Goal: Information Seeking & Learning: Check status

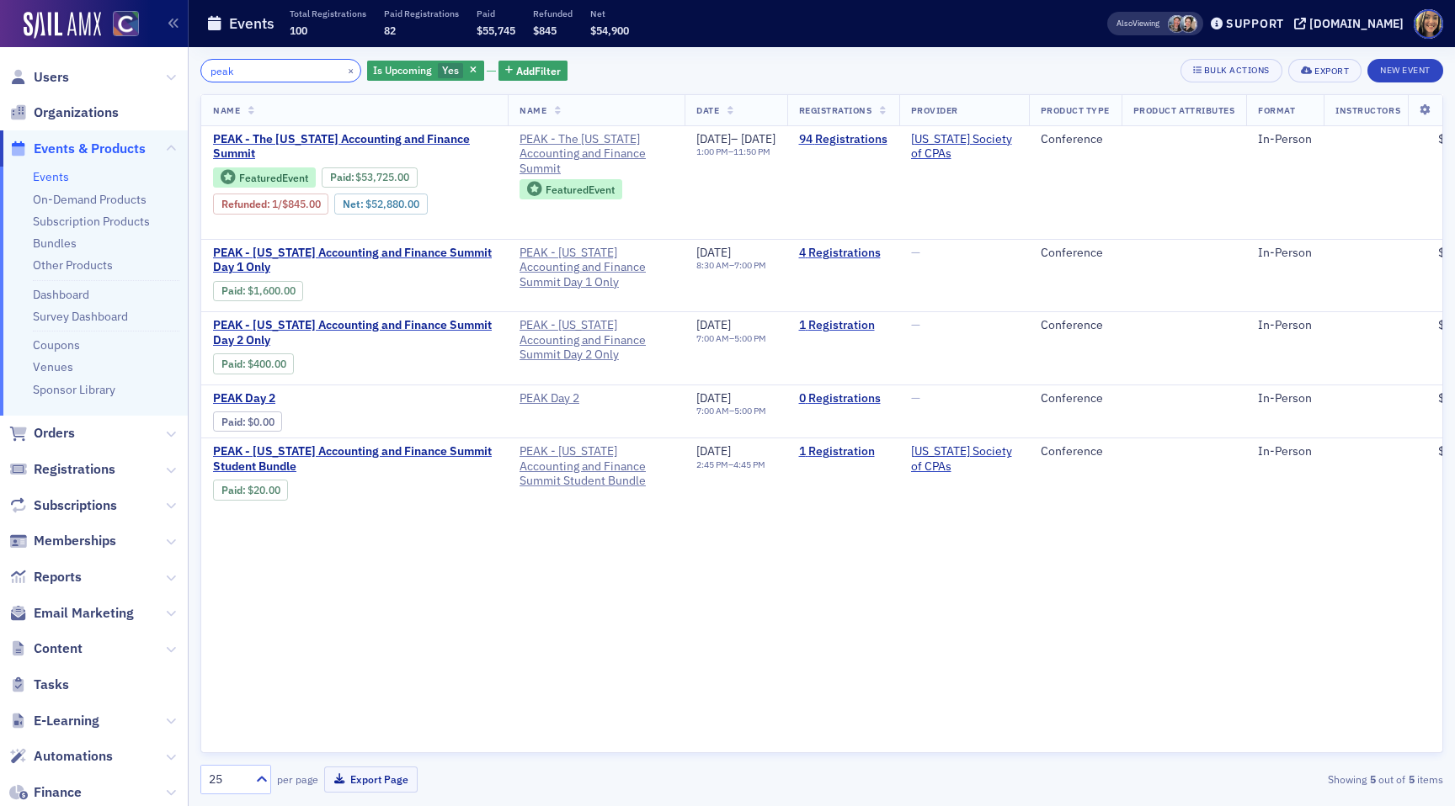
click at [268, 65] on input "peak" at bounding box center [280, 71] width 161 height 24
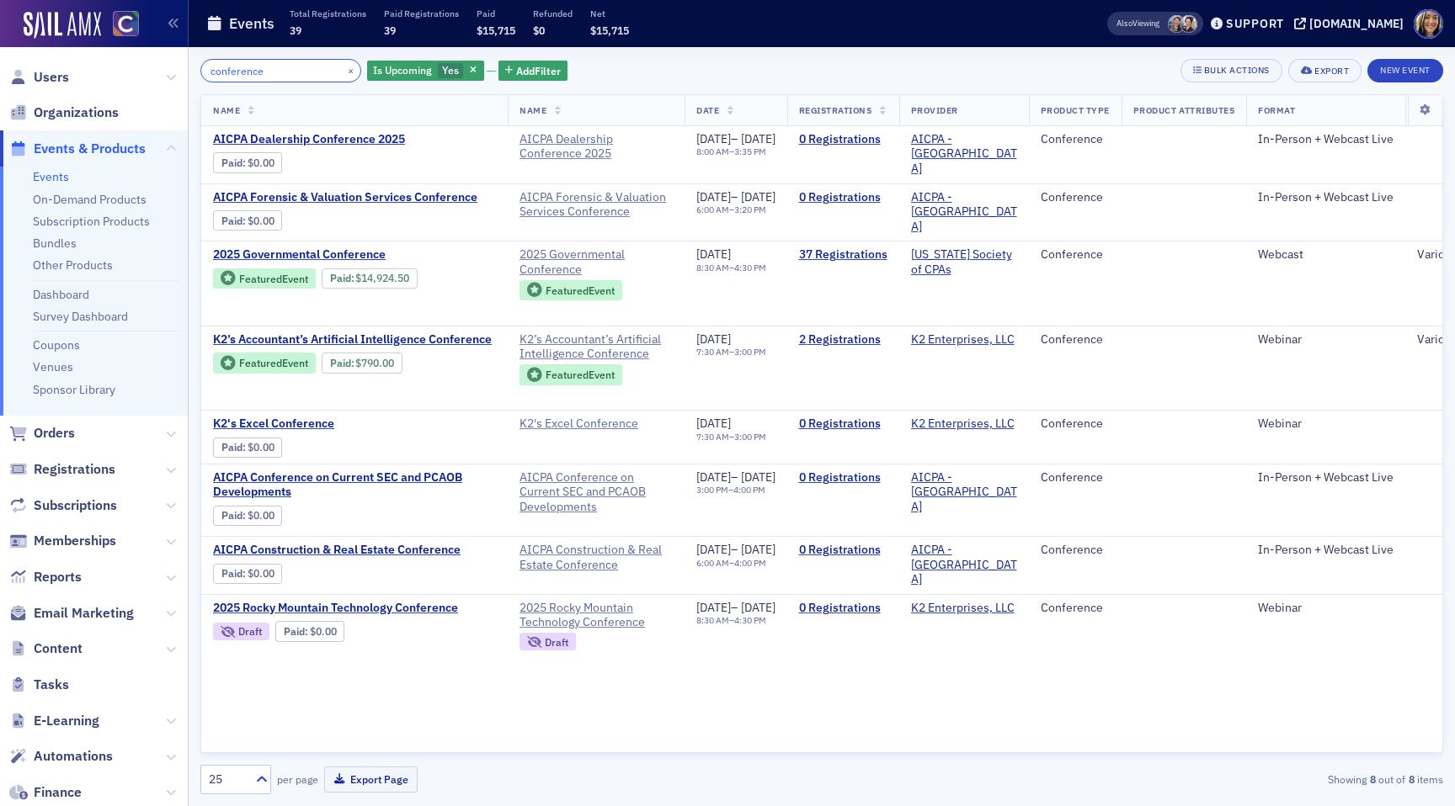
type input "conference"
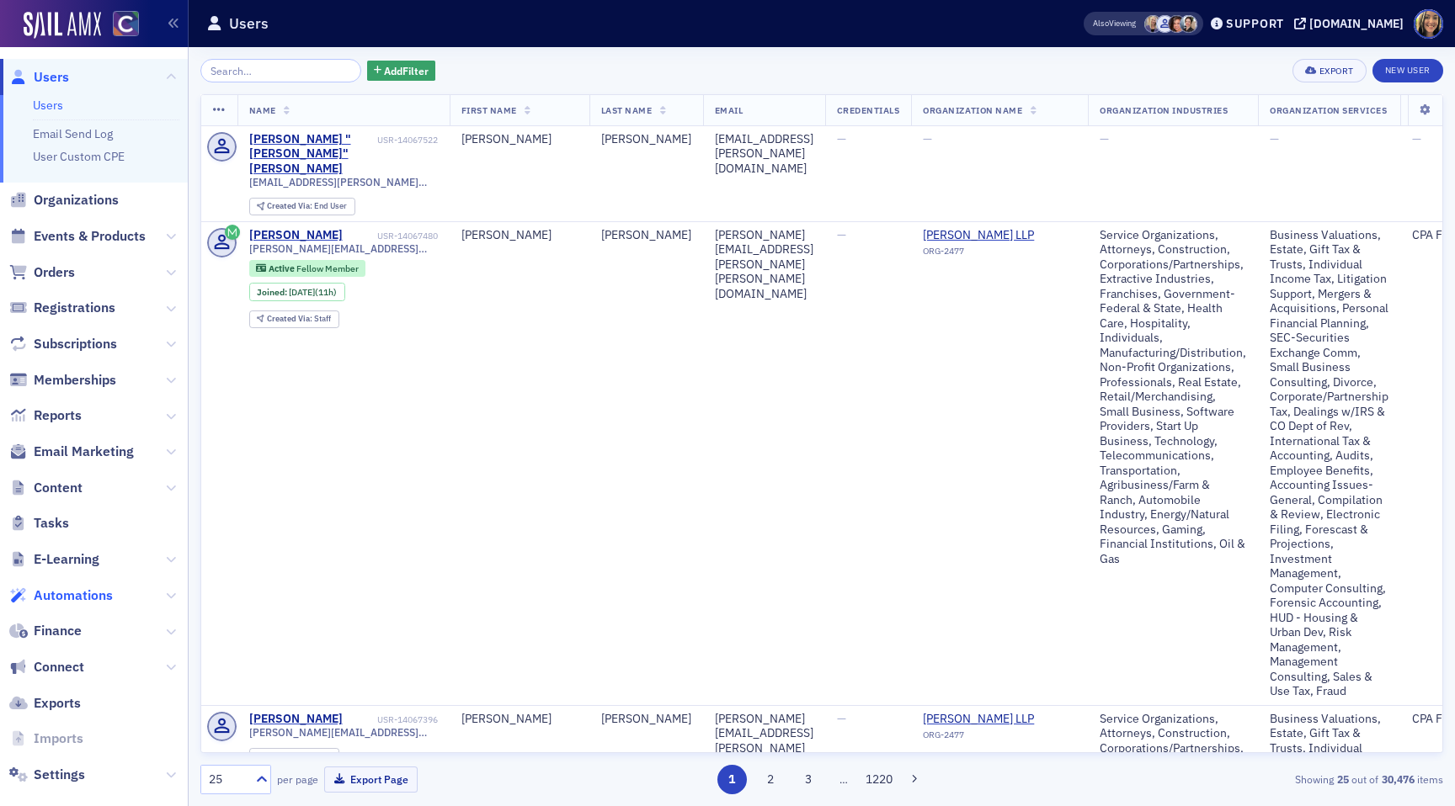
click at [66, 595] on span "Automations" at bounding box center [73, 596] width 79 height 19
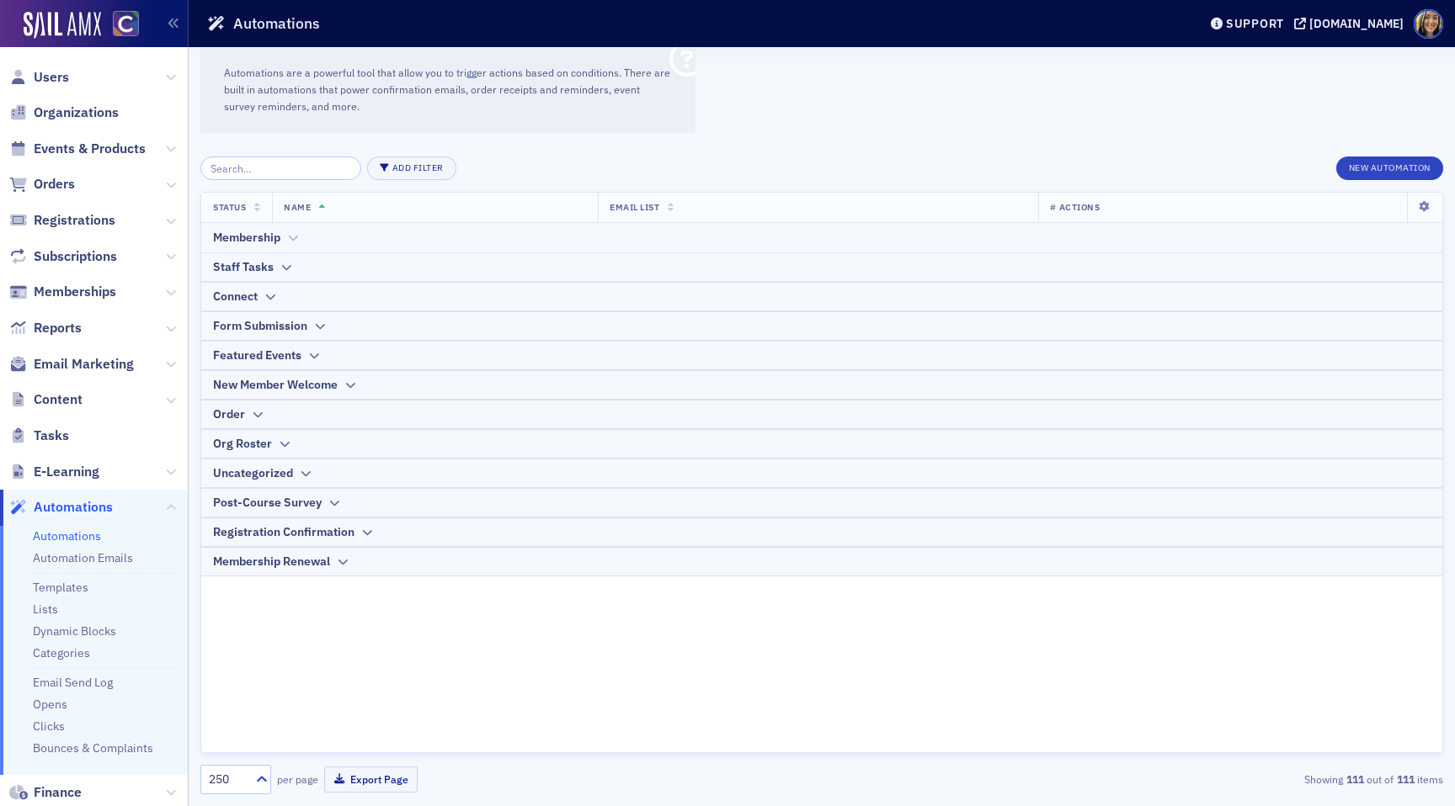
click at [242, 237] on div "Membership" at bounding box center [246, 238] width 67 height 18
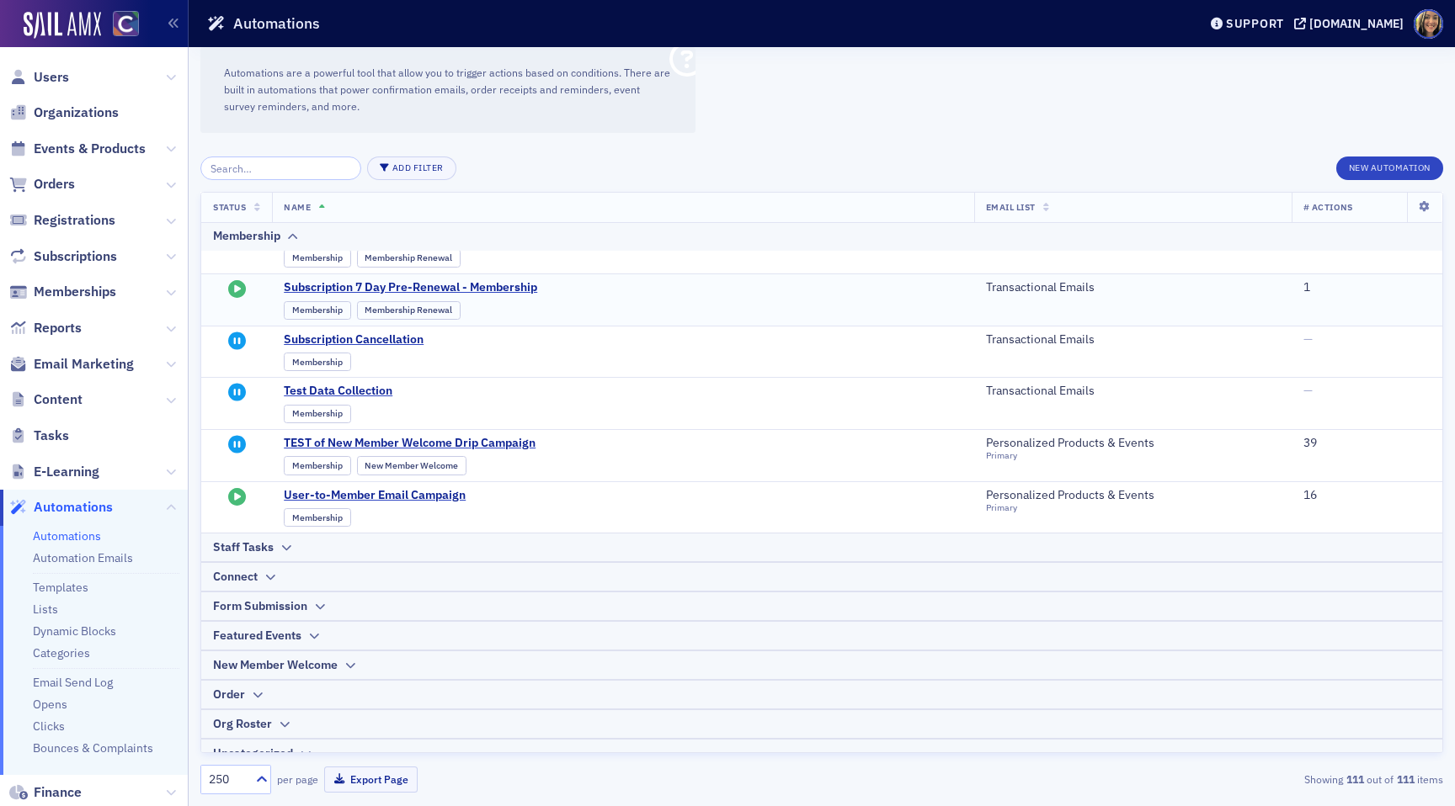
scroll to position [1281, 0]
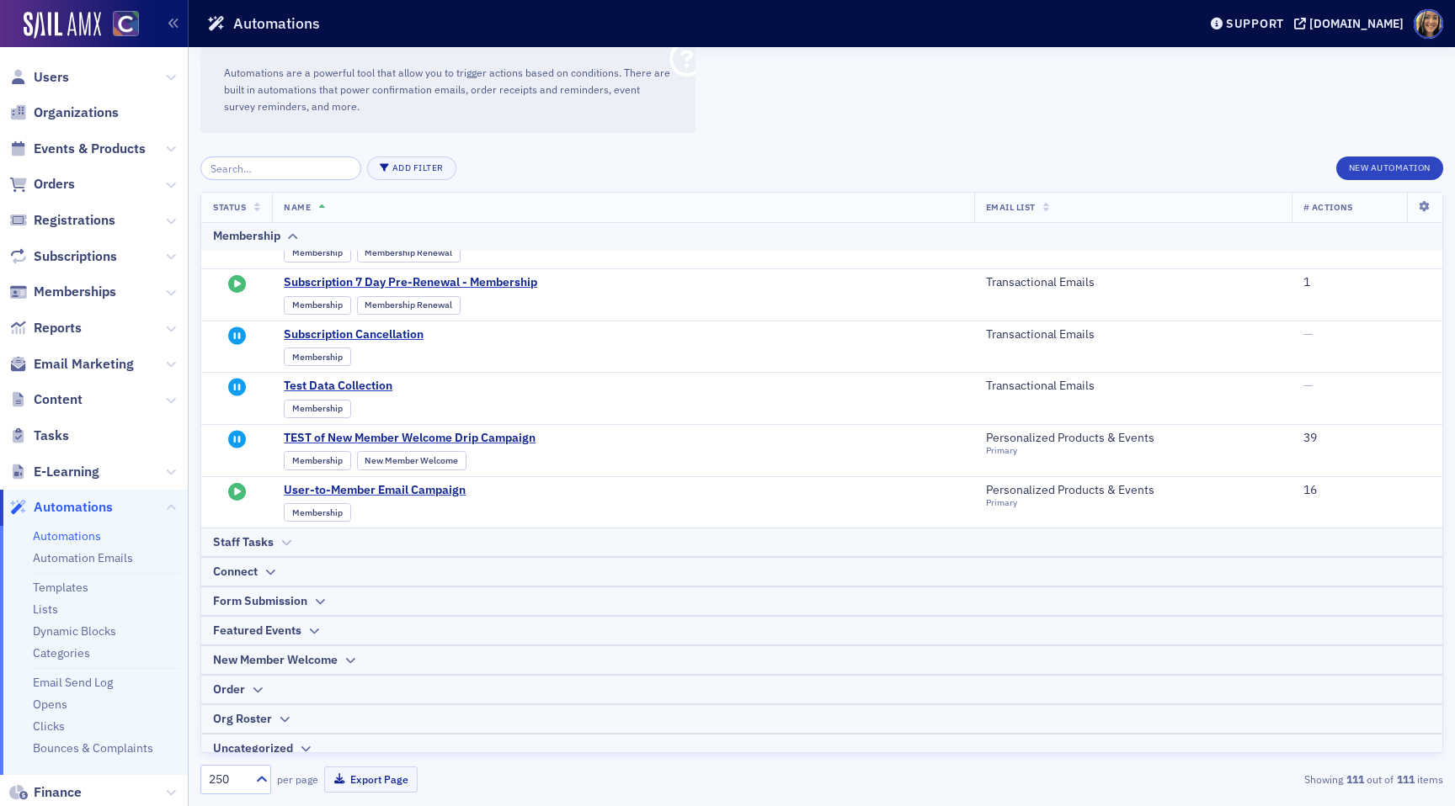
click at [258, 528] on th "Staff Tasks" at bounding box center [821, 542] width 1241 height 29
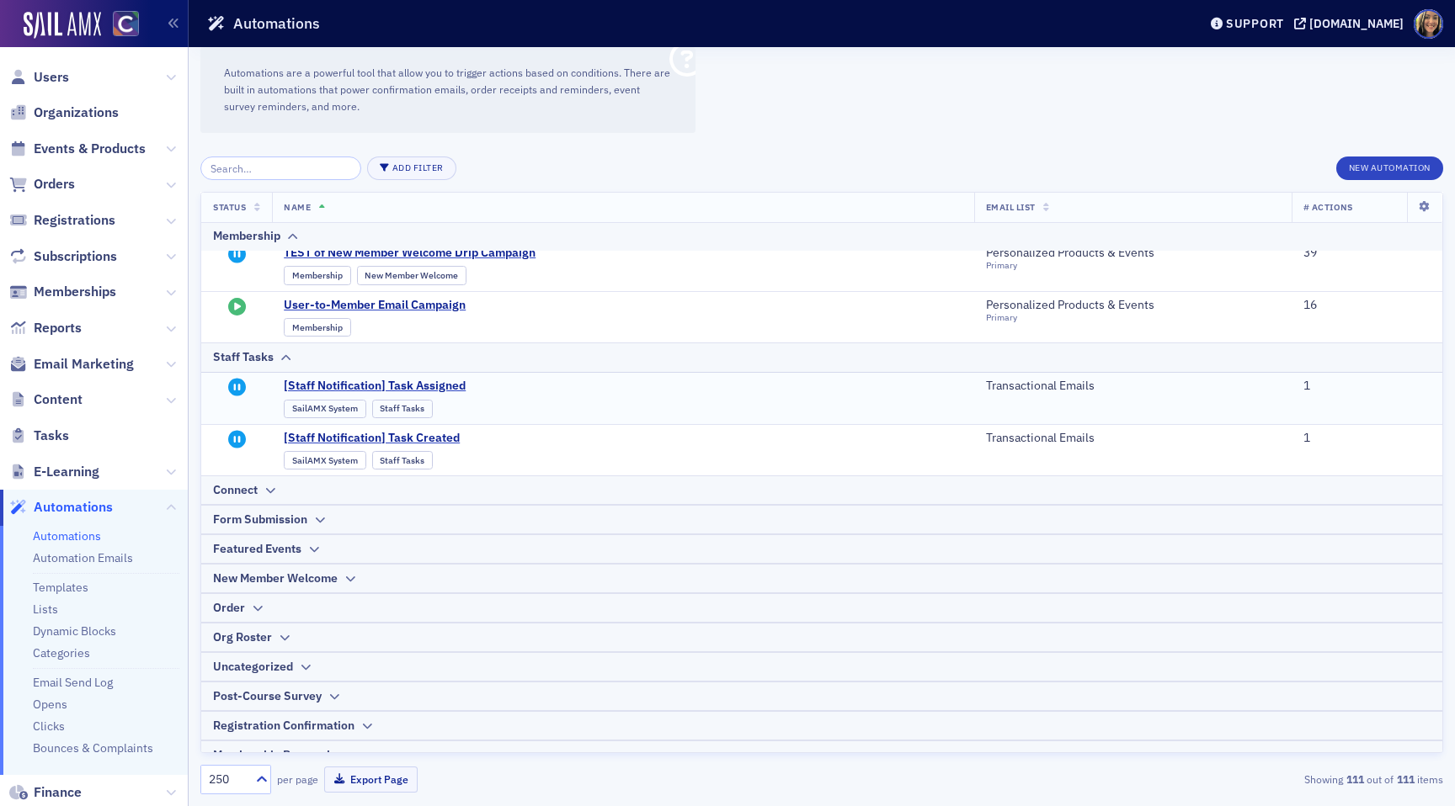
scroll to position [1484, 0]
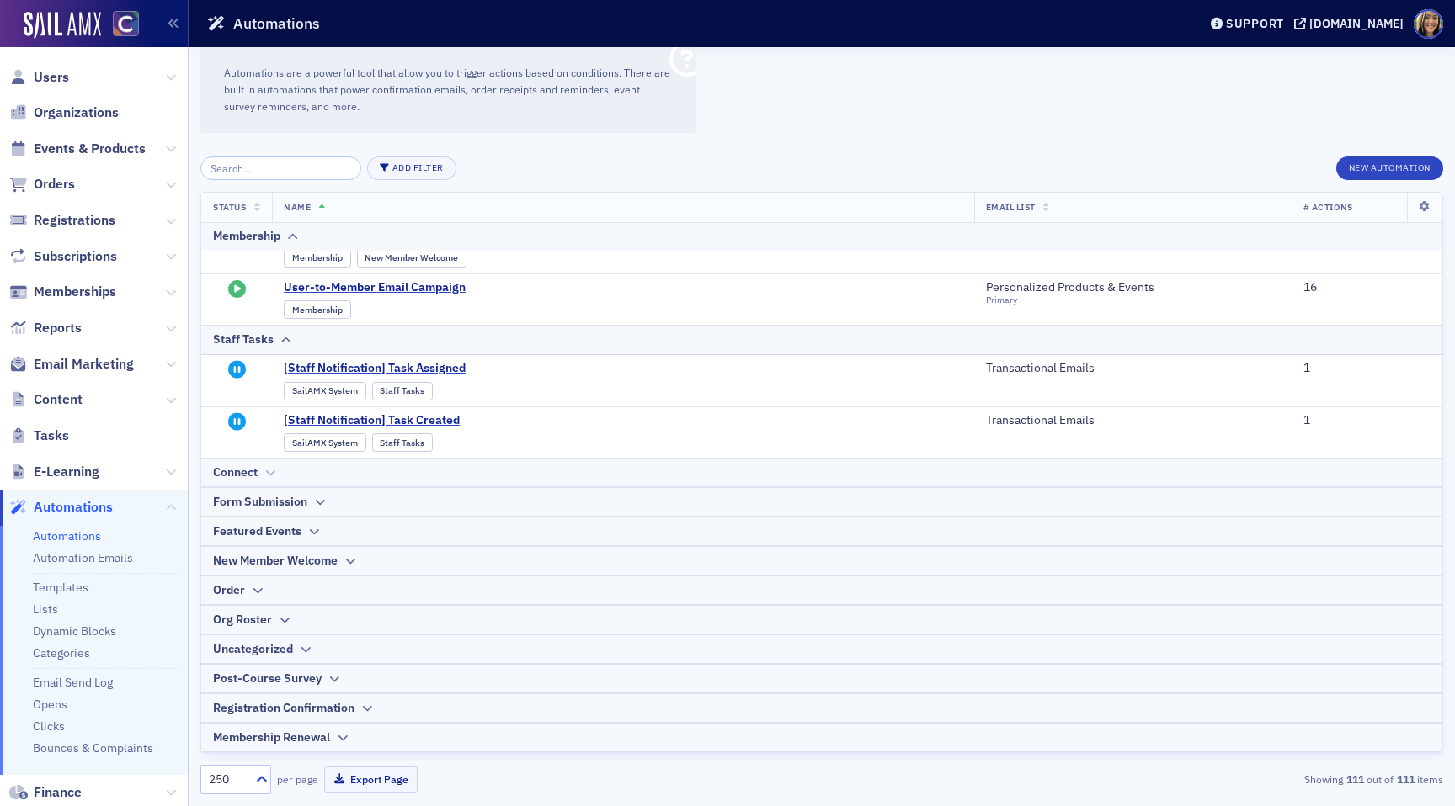
click at [253, 474] on div "Connect" at bounding box center [235, 473] width 45 height 18
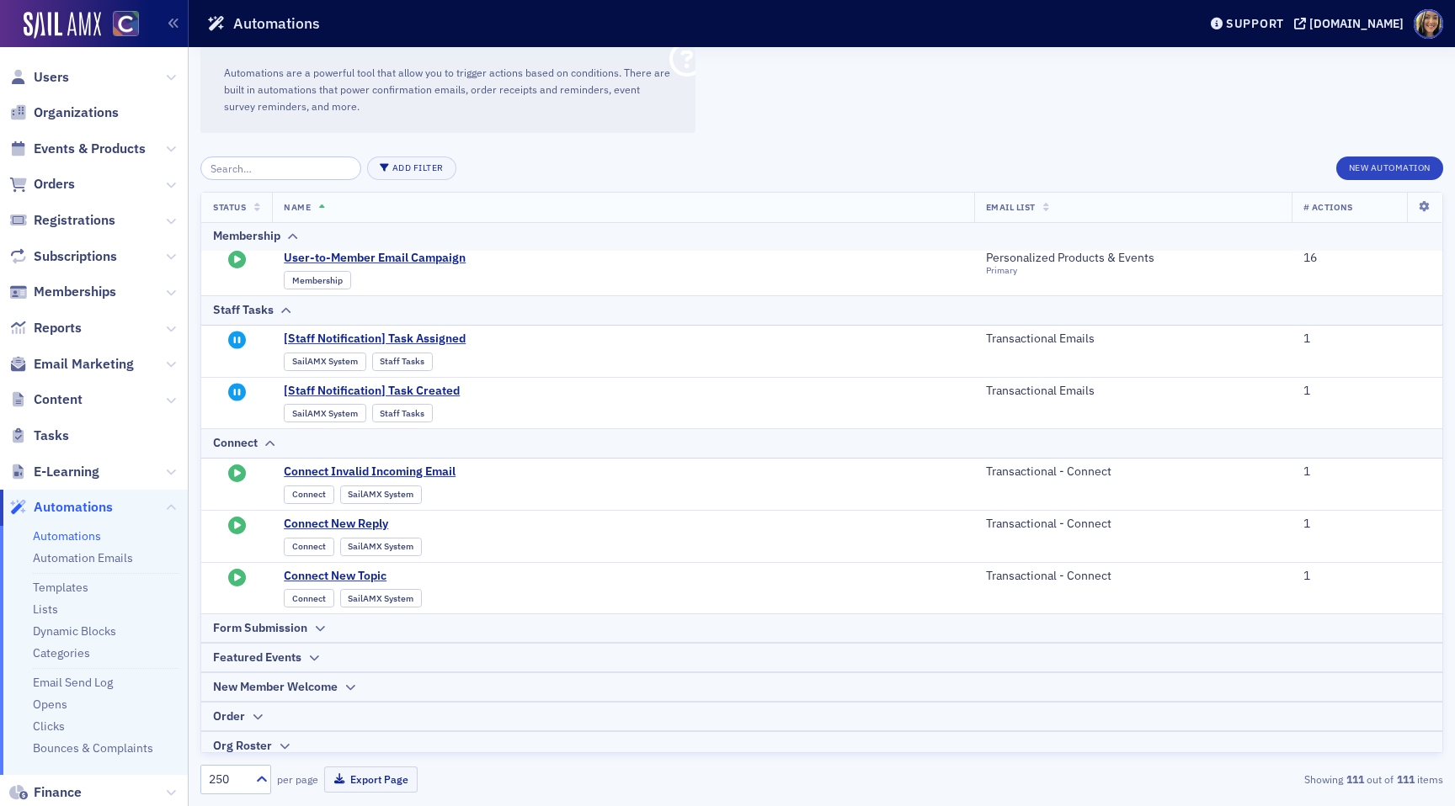
scroll to position [1640, 0]
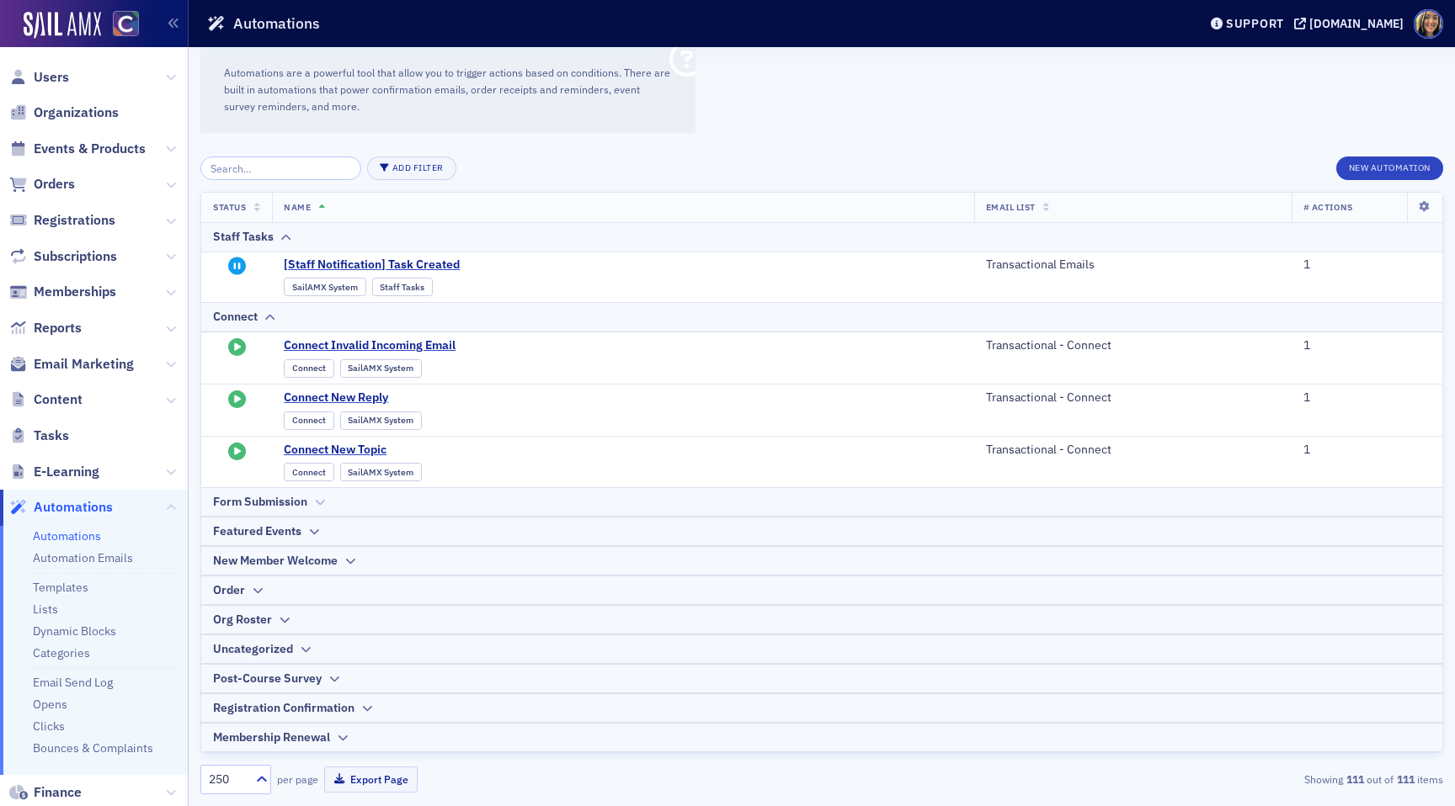
click at [349, 503] on div "Form Submission" at bounding box center [821, 502] width 1217 height 18
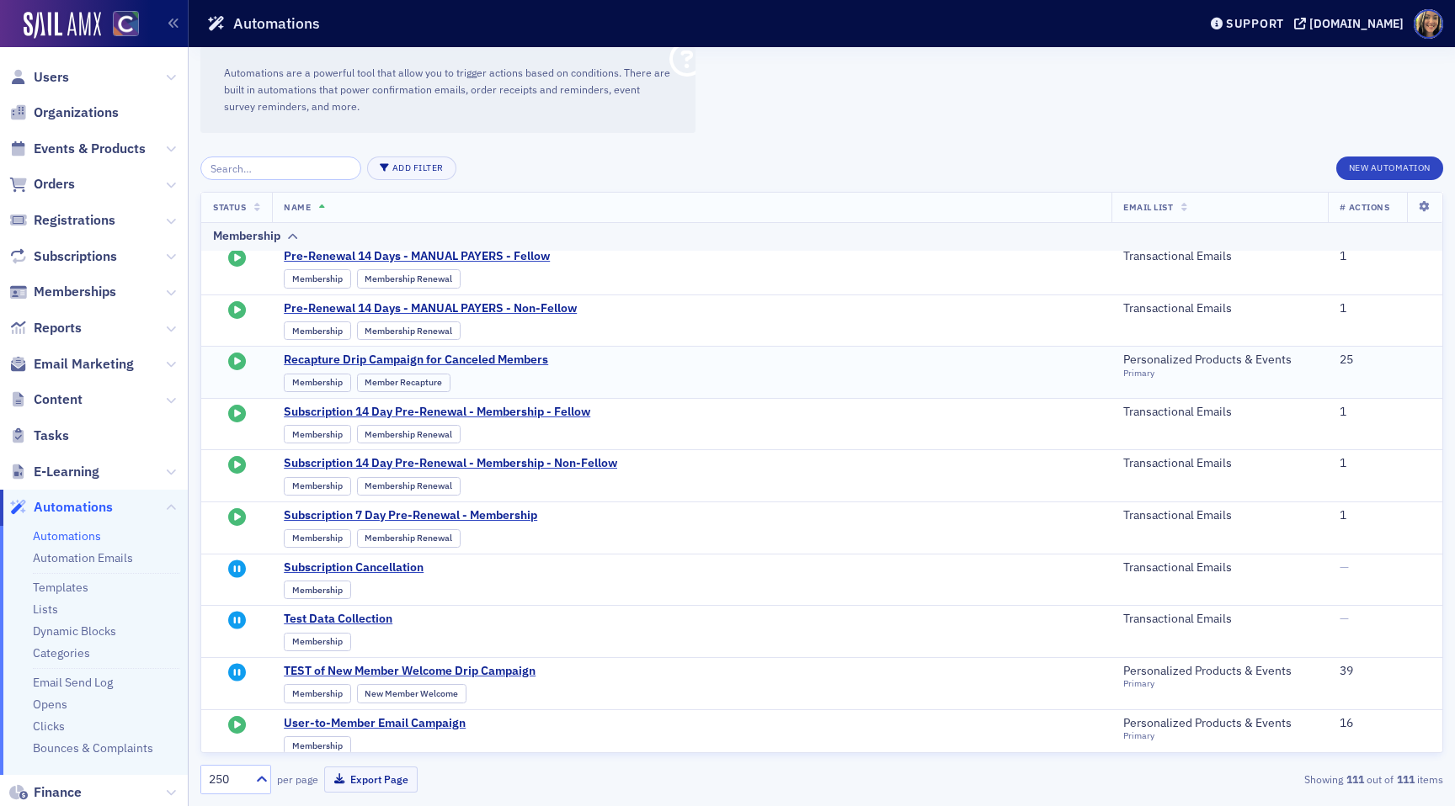
scroll to position [1084, 0]
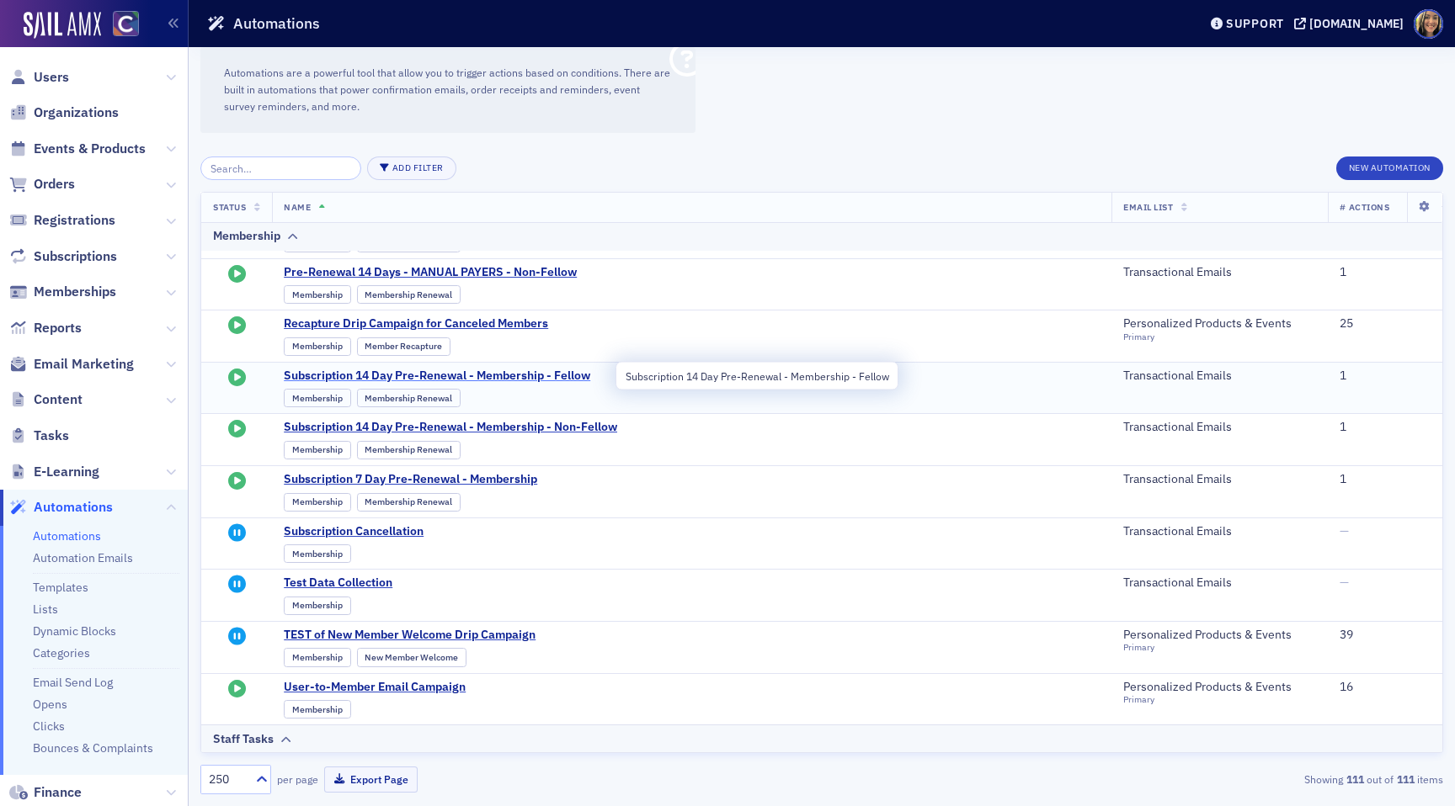
click at [505, 375] on span "Subscription 14 Day Pre-Renewal - Membership - Fellow" at bounding box center [449, 376] width 330 height 15
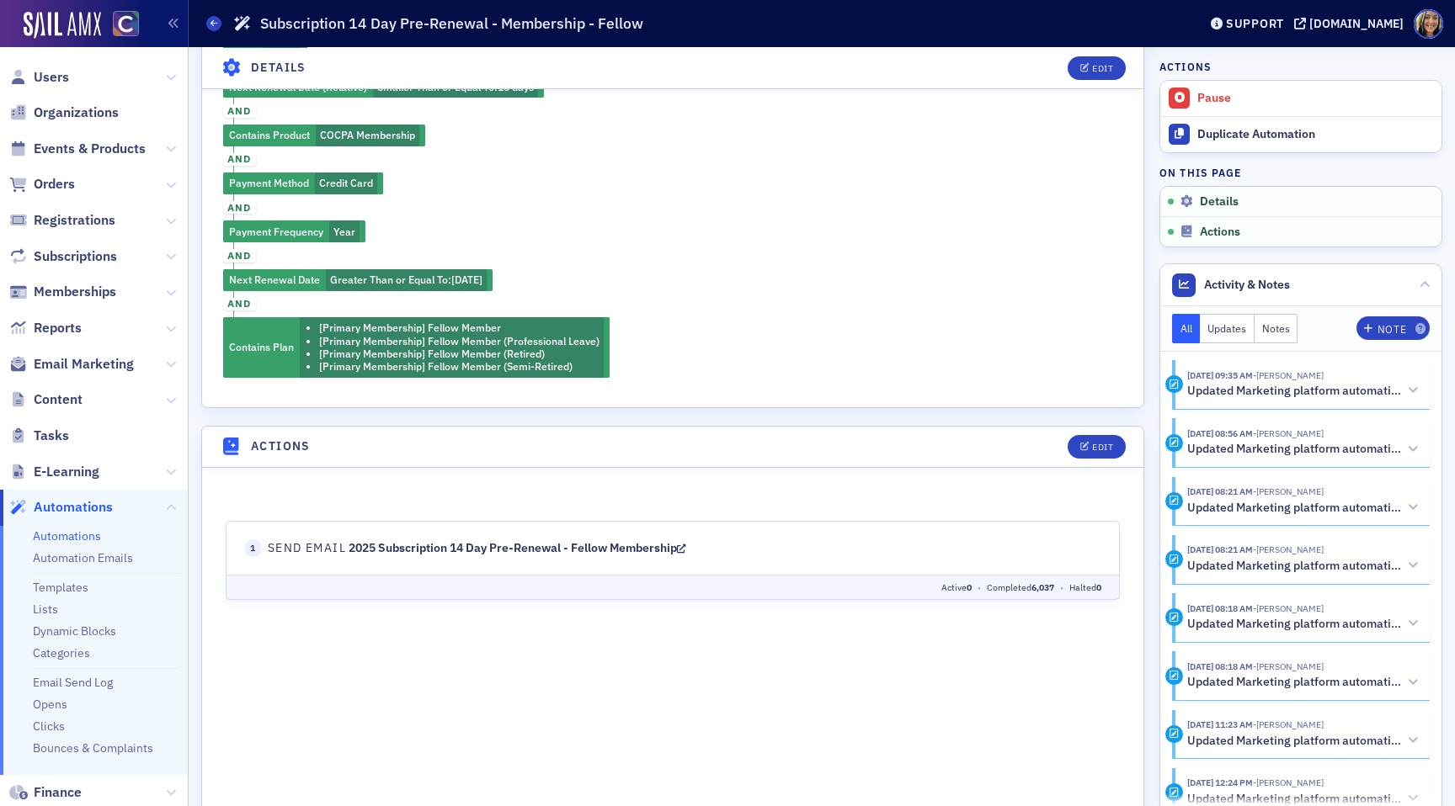
scroll to position [782, 0]
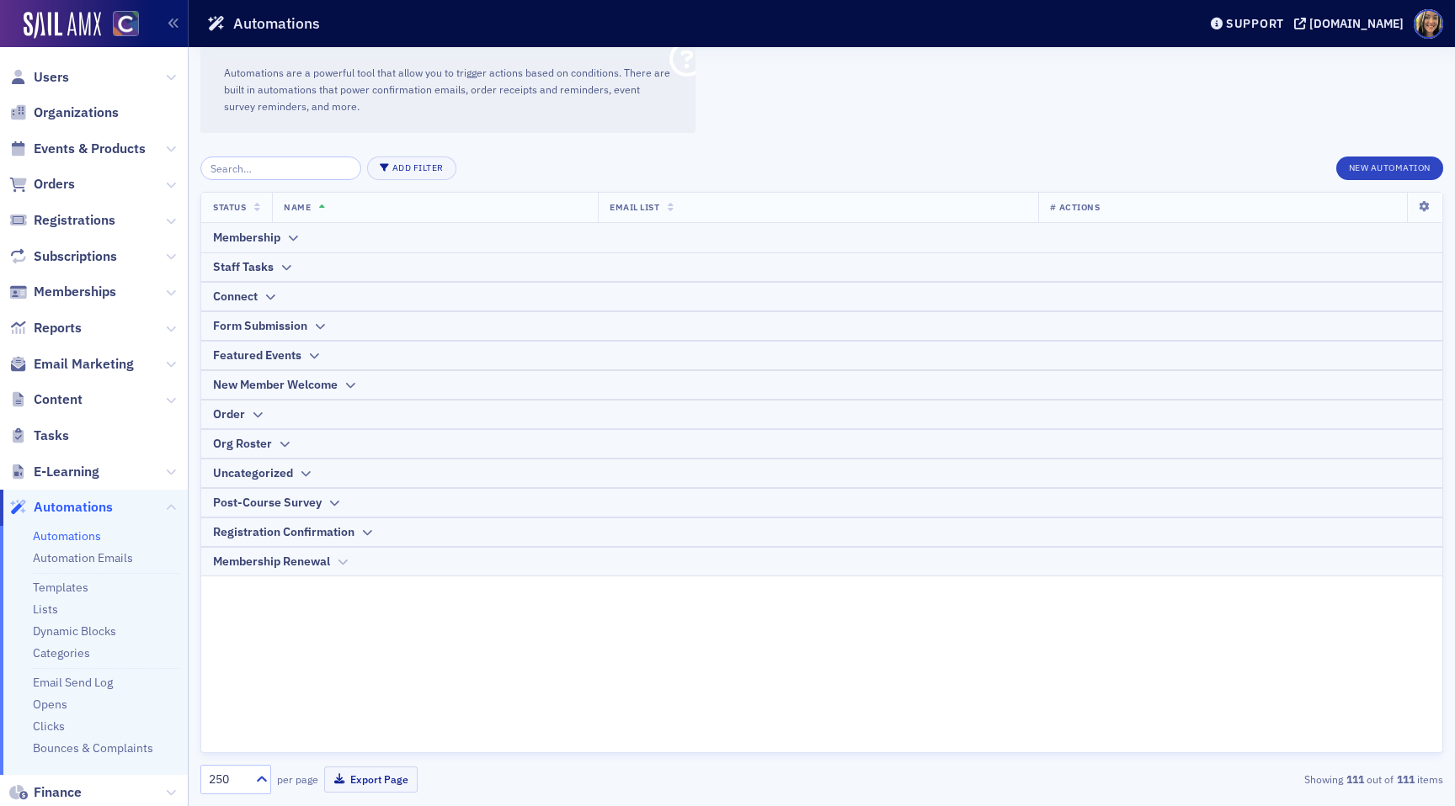
click at [337, 561] on icon at bounding box center [342, 562] width 13 height 10
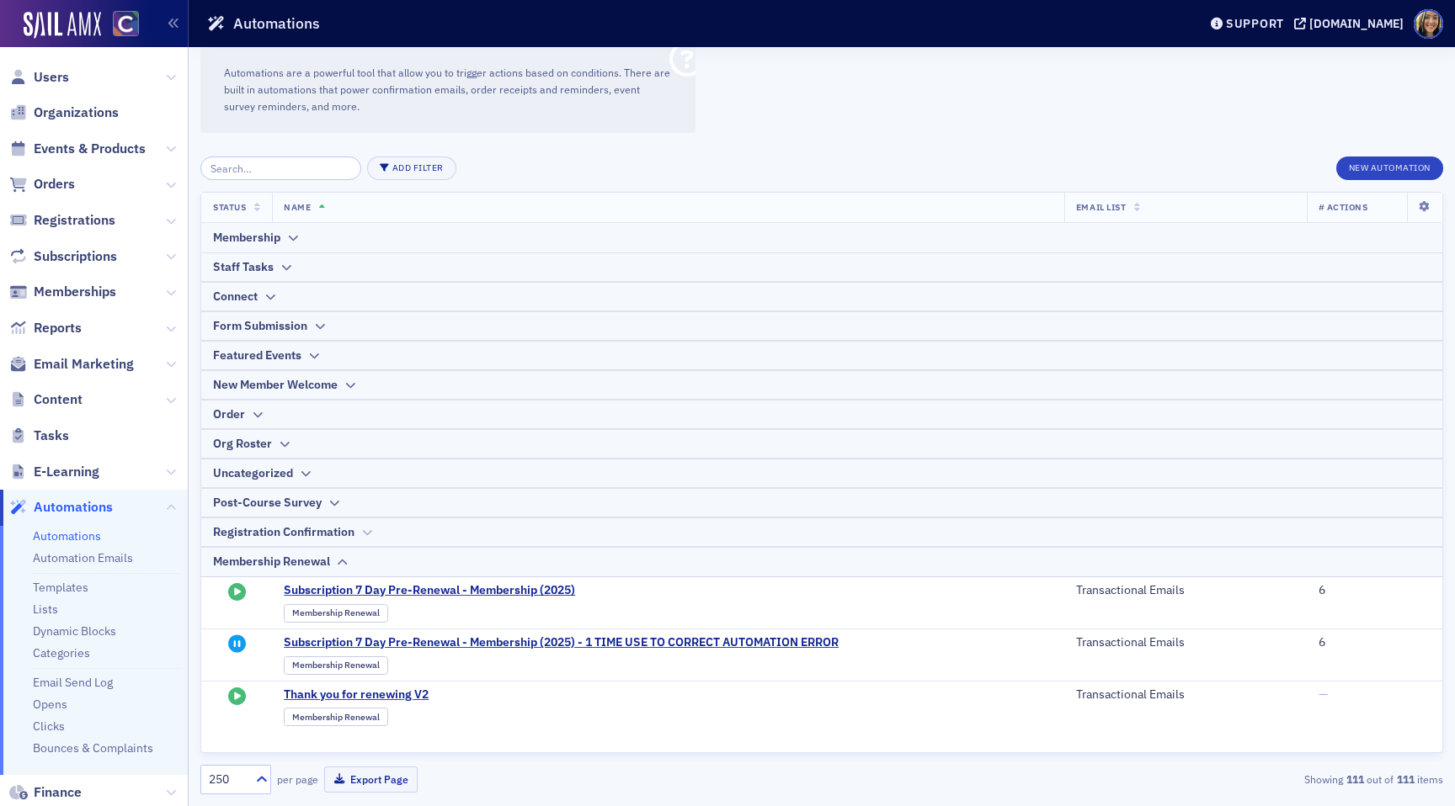
click at [351, 533] on div "Registration Confirmation" at bounding box center [283, 533] width 141 height 18
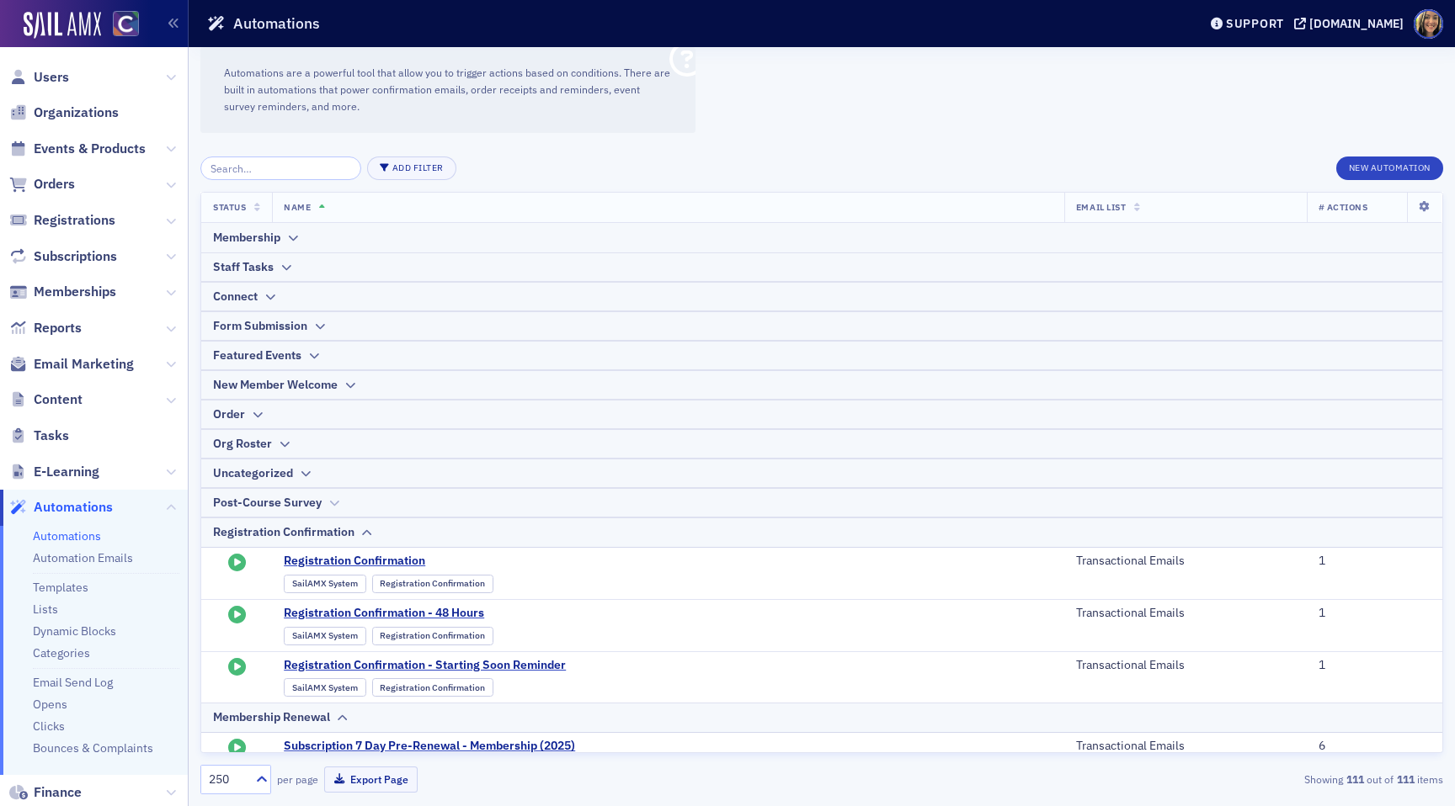
click at [311, 505] on div "Post-Course Survey" at bounding box center [267, 503] width 109 height 18
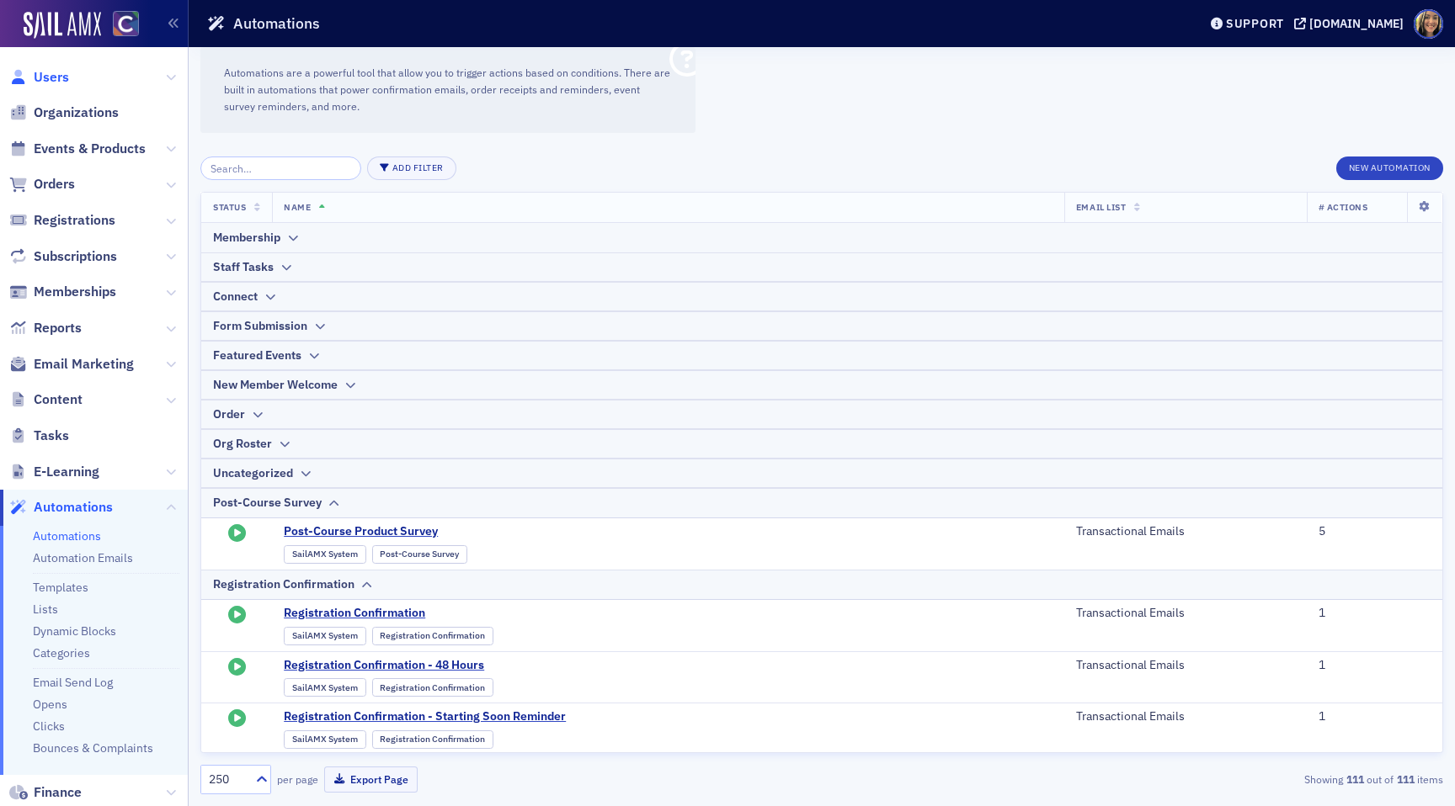
click at [48, 77] on span "Users" at bounding box center [51, 77] width 35 height 19
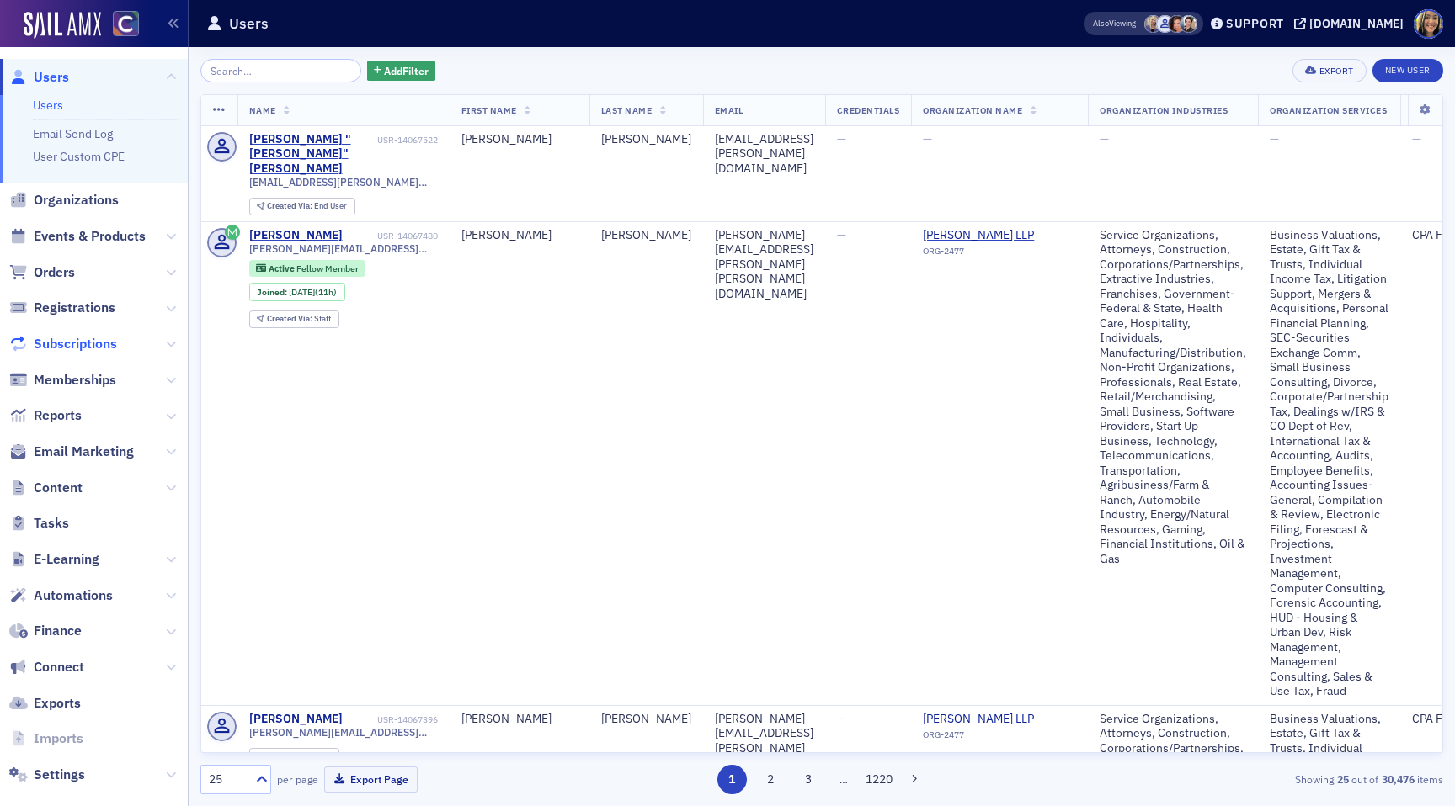
click at [85, 344] on span "Subscriptions" at bounding box center [75, 344] width 83 height 19
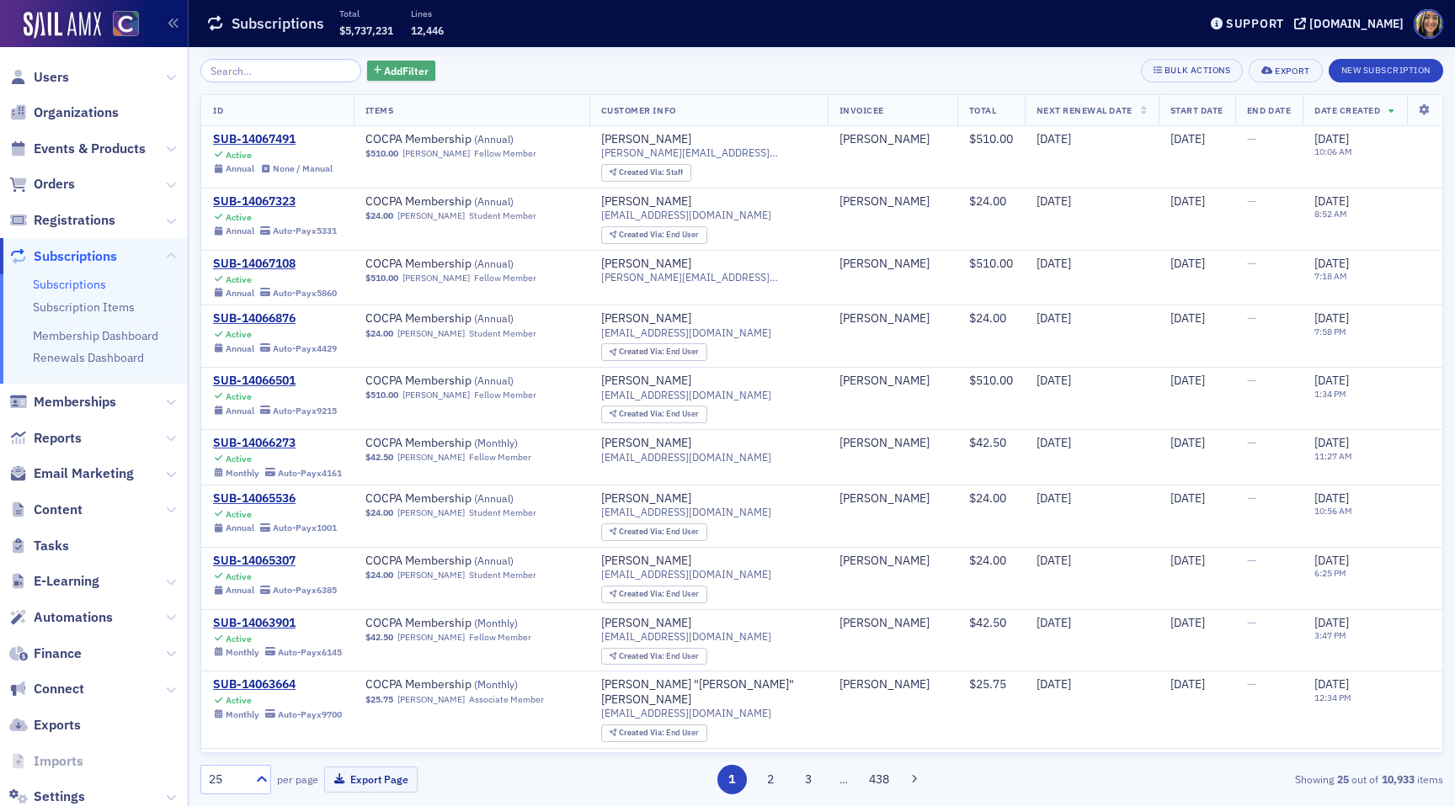
click at [384, 67] on span "Add Filter" at bounding box center [406, 70] width 45 height 15
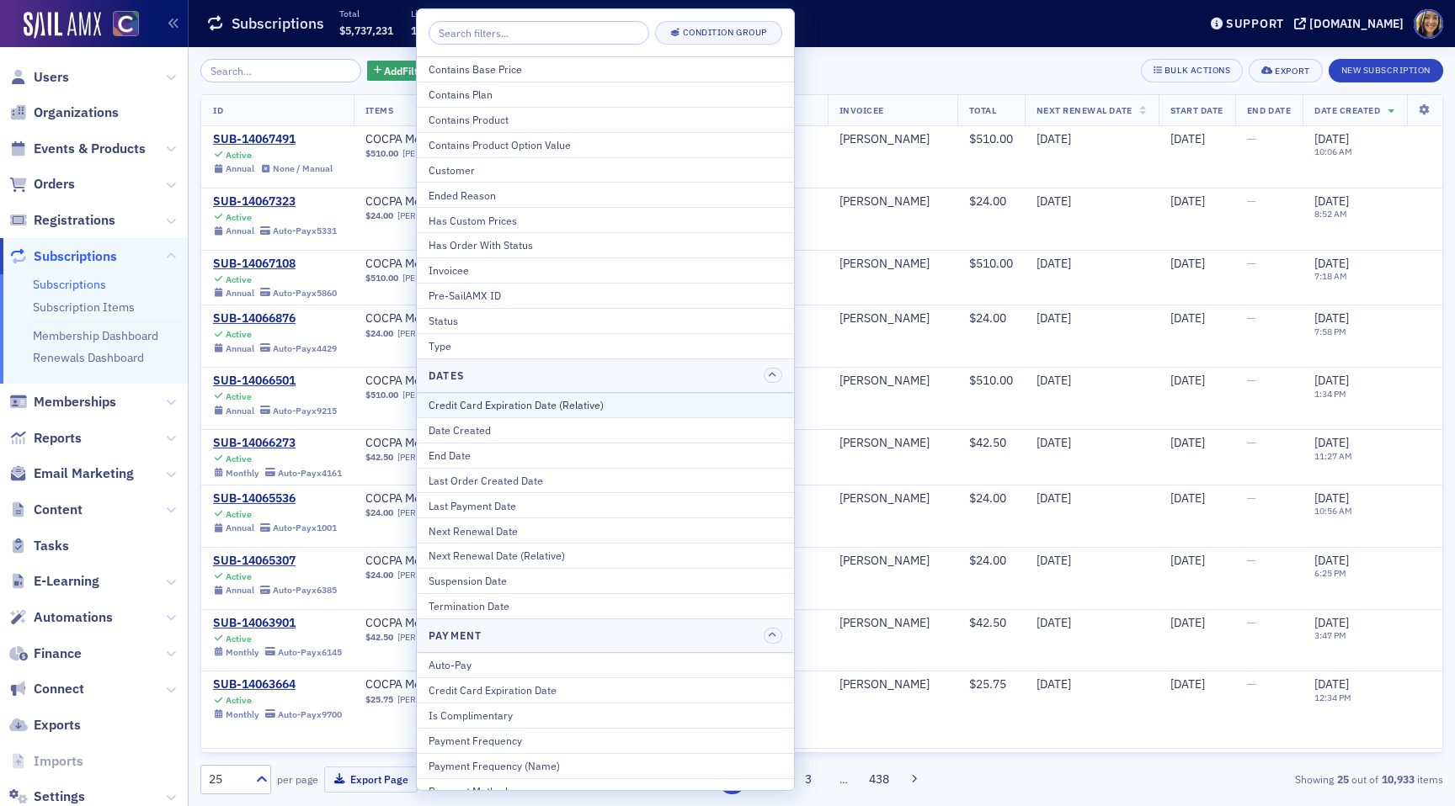
scroll to position [13, 0]
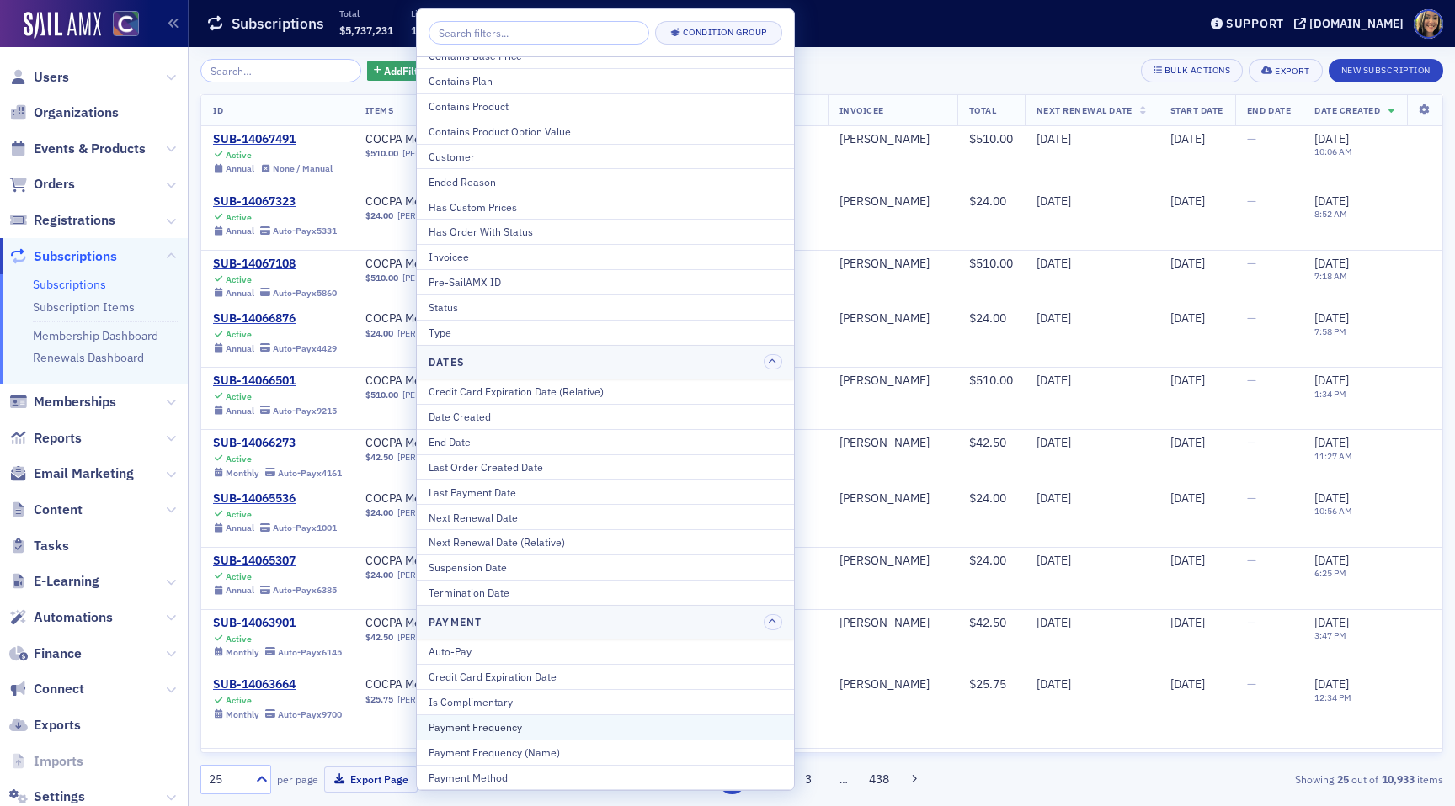
click at [527, 733] on div "Payment Frequency" at bounding box center [605, 727] width 354 height 15
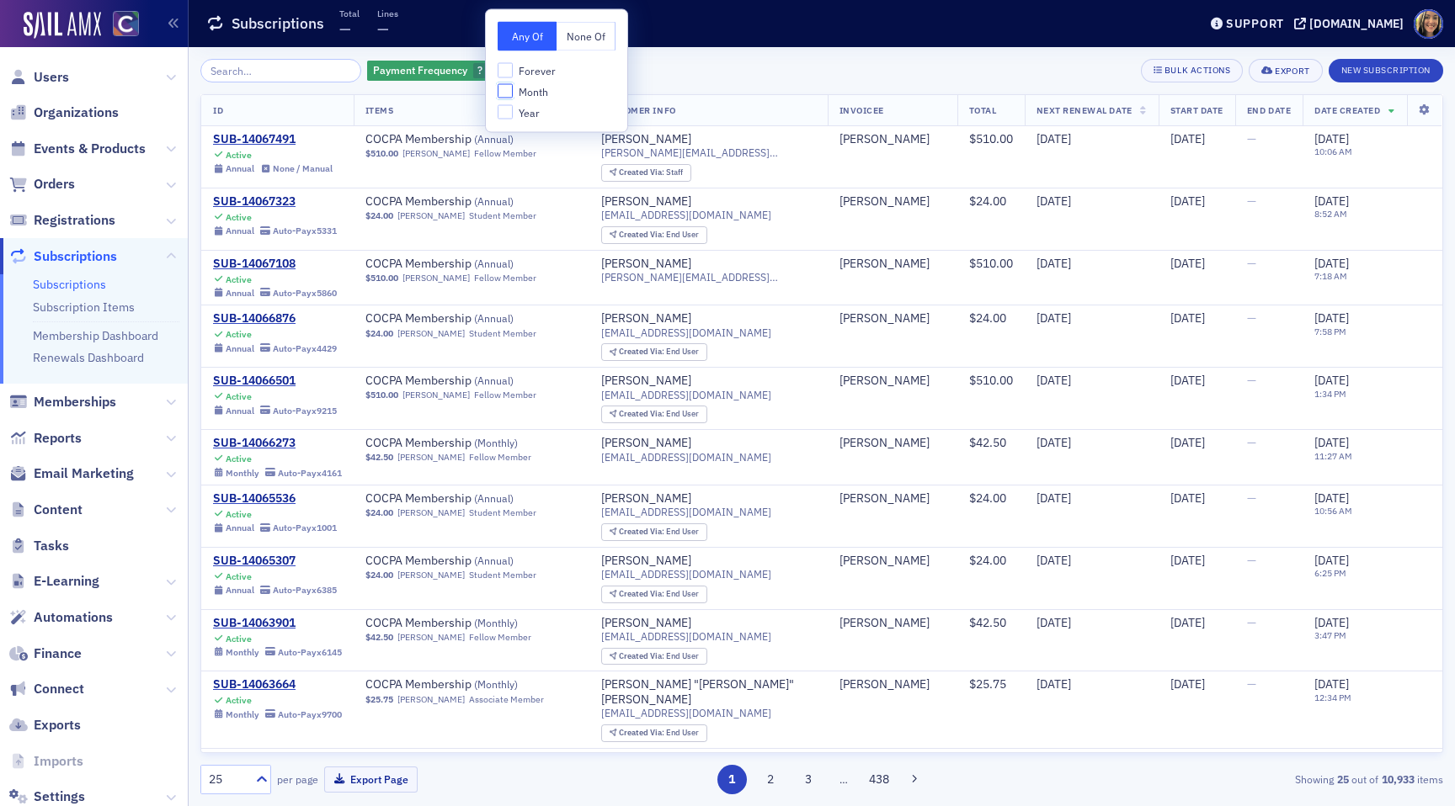
click at [505, 83] on input "Month" at bounding box center [504, 90] width 15 height 15
checkbox input "true"
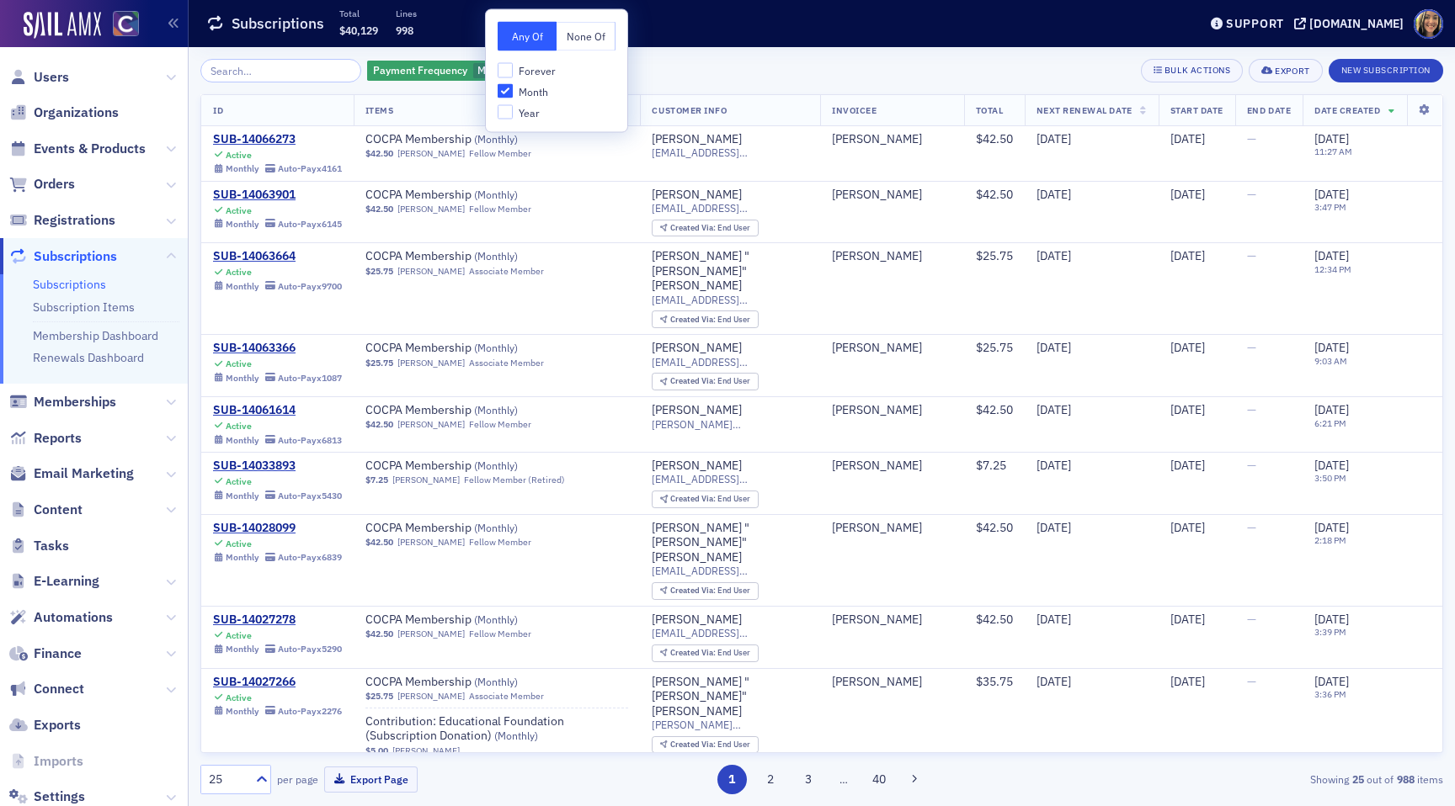
click at [811, 35] on div "Subscriptions Total $40,129 Lines 998" at bounding box center [688, 24] width 965 height 45
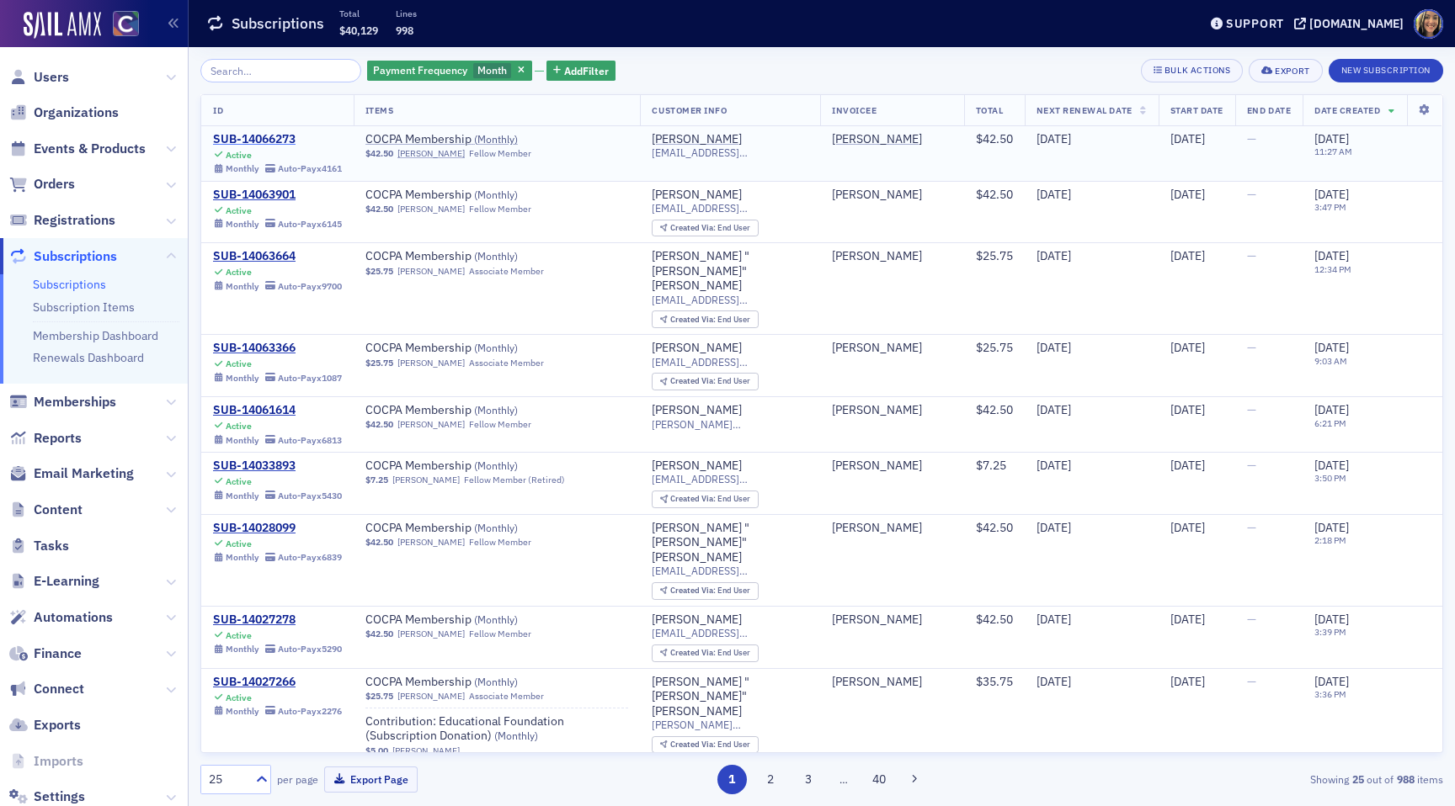
click at [277, 137] on div "SUB-14066273" at bounding box center [277, 139] width 129 height 15
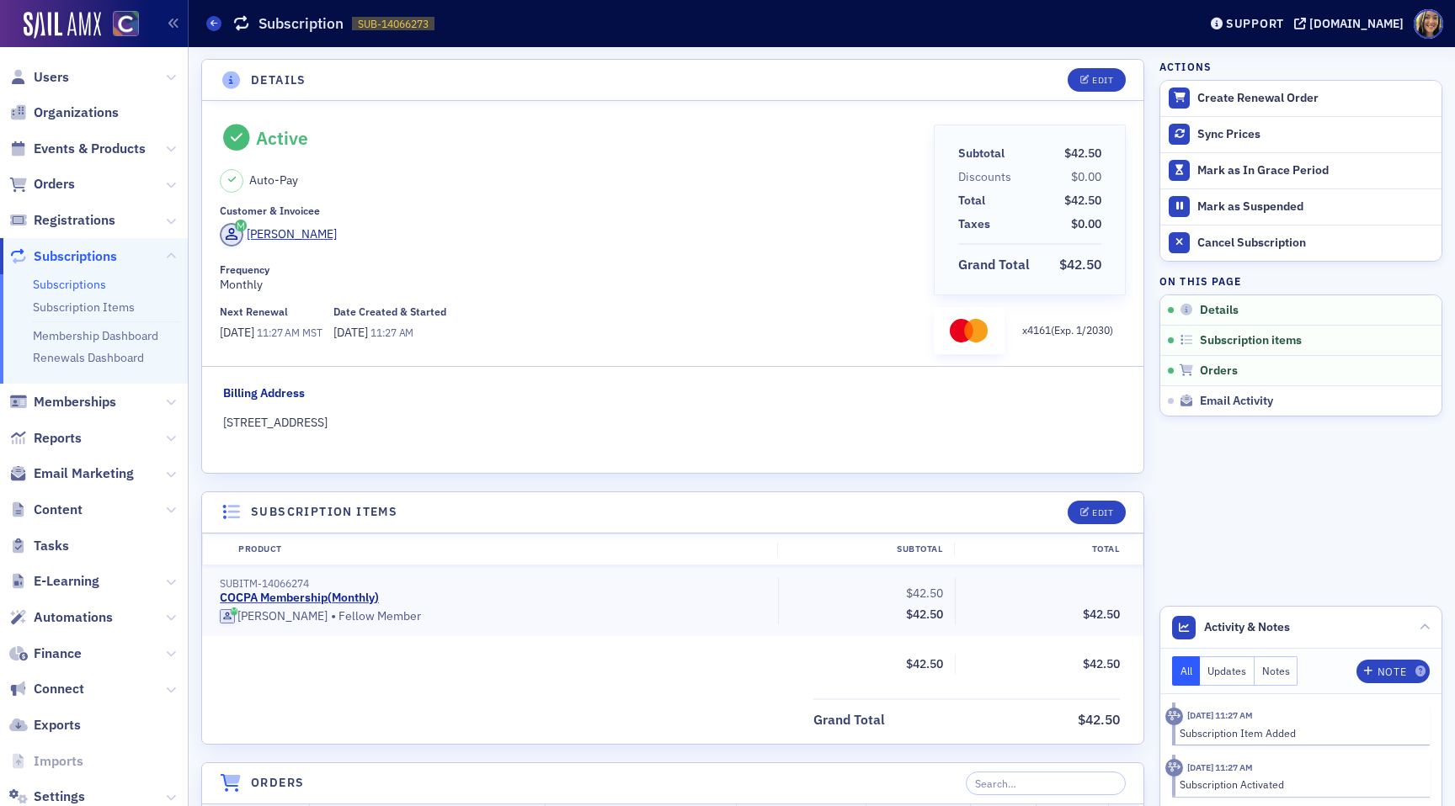
scroll to position [386, 0]
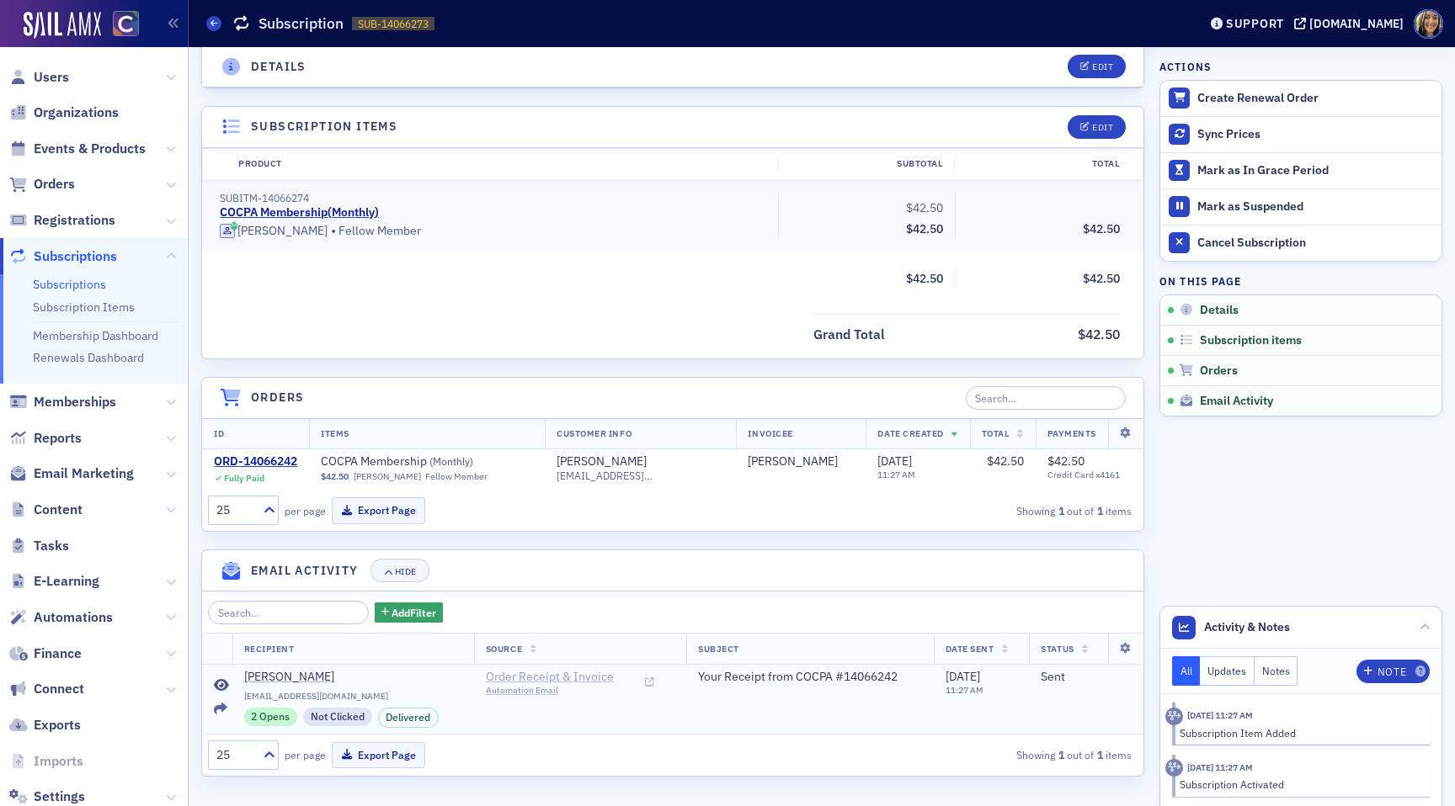
click at [535, 678] on span "Order Receipt & Invoice" at bounding box center [562, 677] width 153 height 15
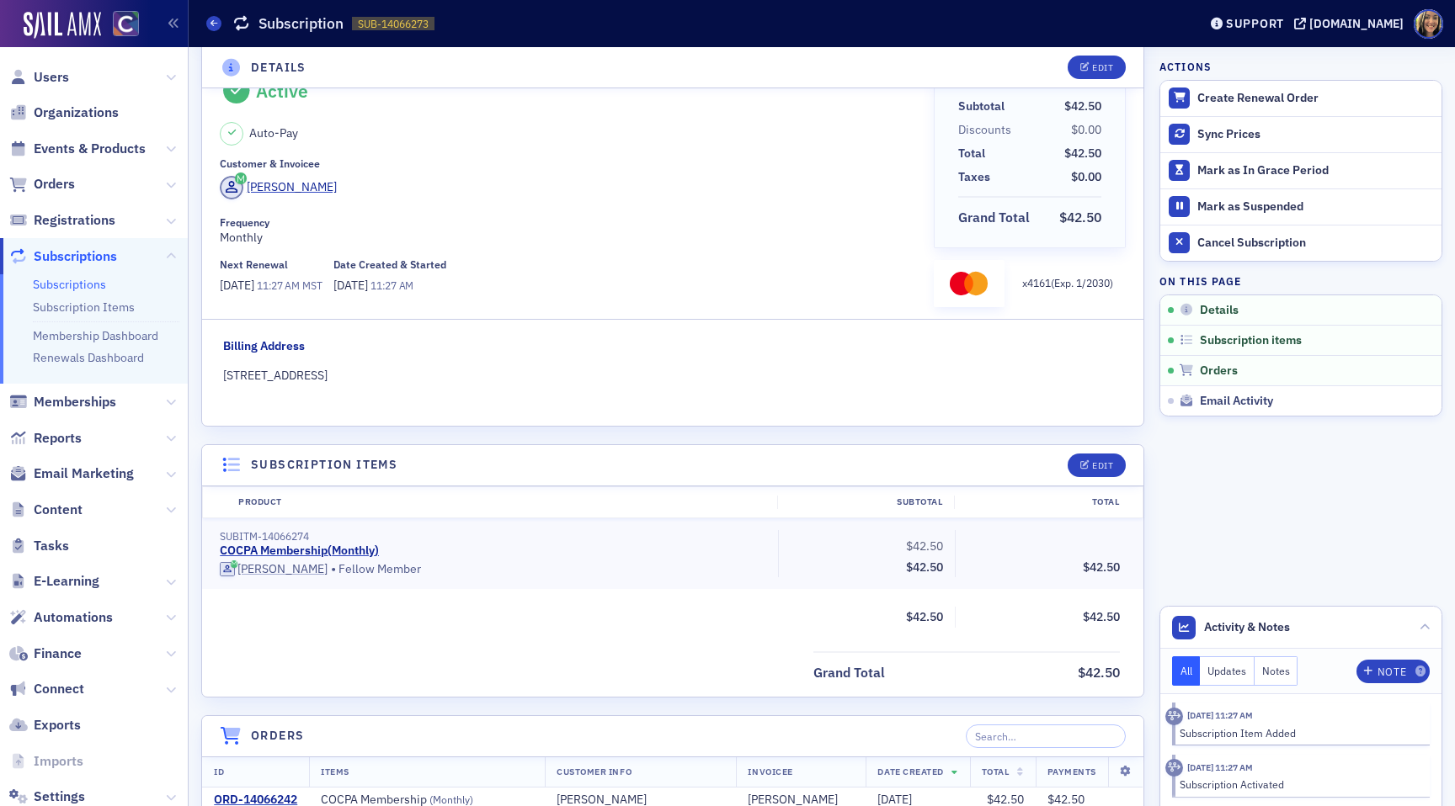
scroll to position [0, 0]
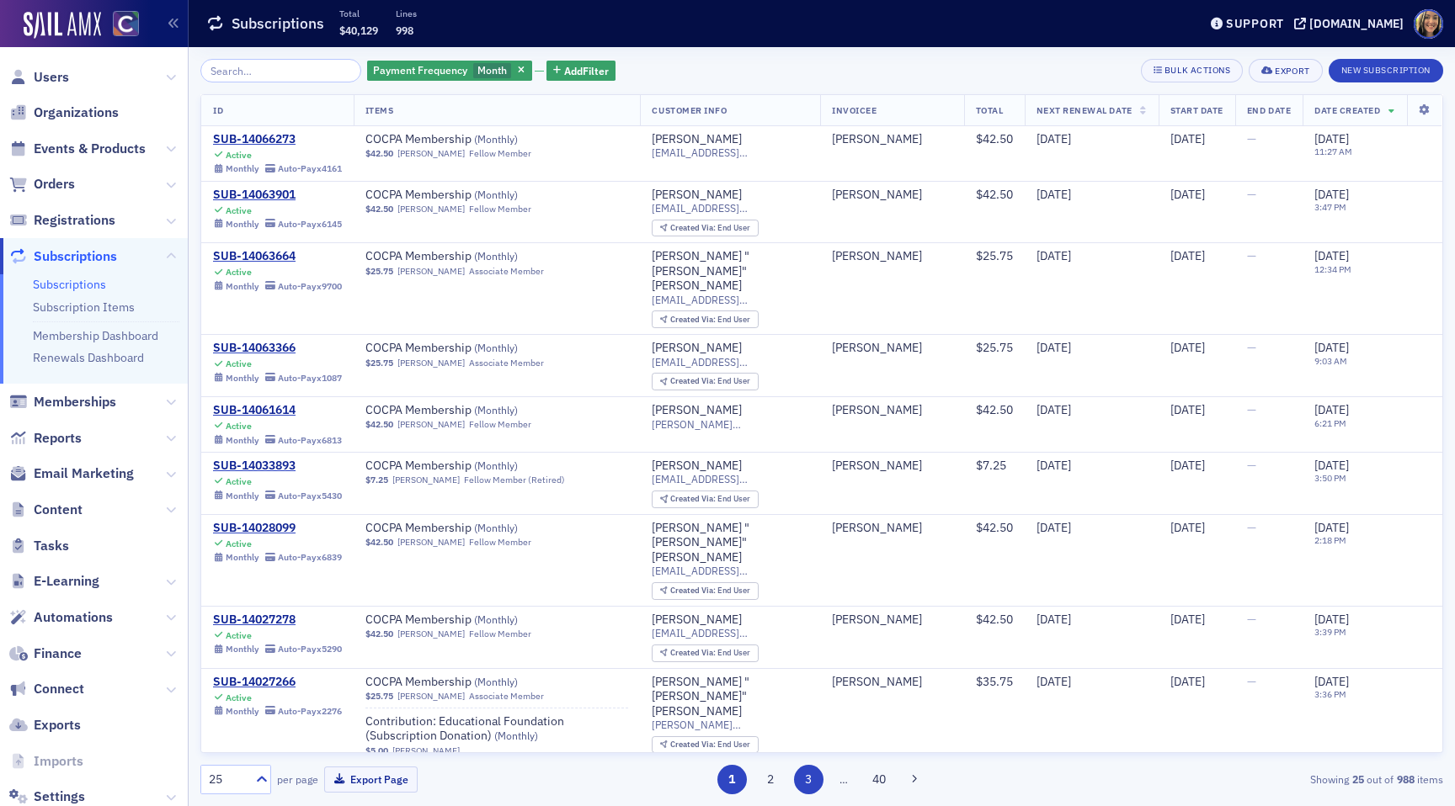
click at [811, 780] on button "3" at bounding box center [808, 779] width 29 height 29
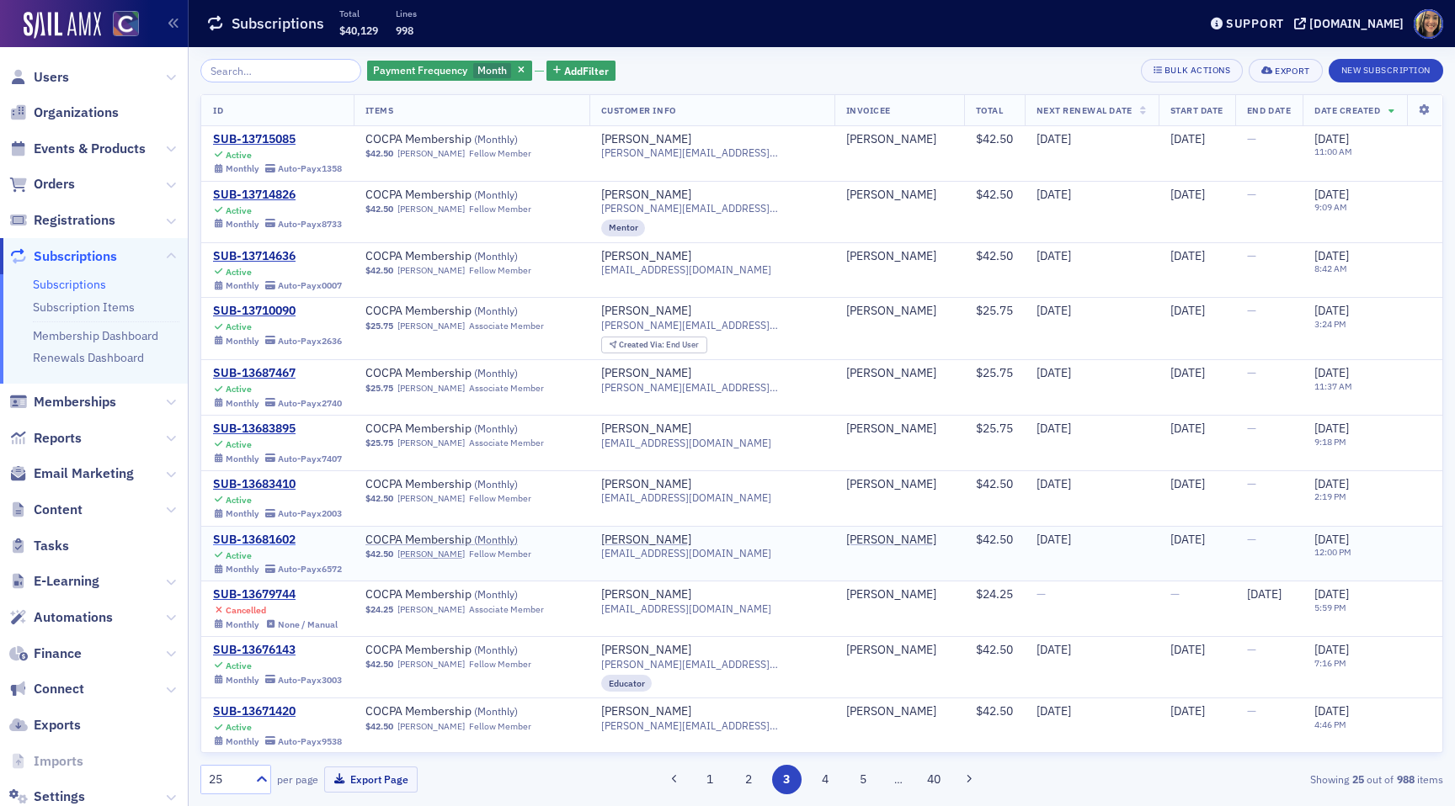
click at [276, 537] on div "SUB-13681602" at bounding box center [277, 540] width 129 height 15
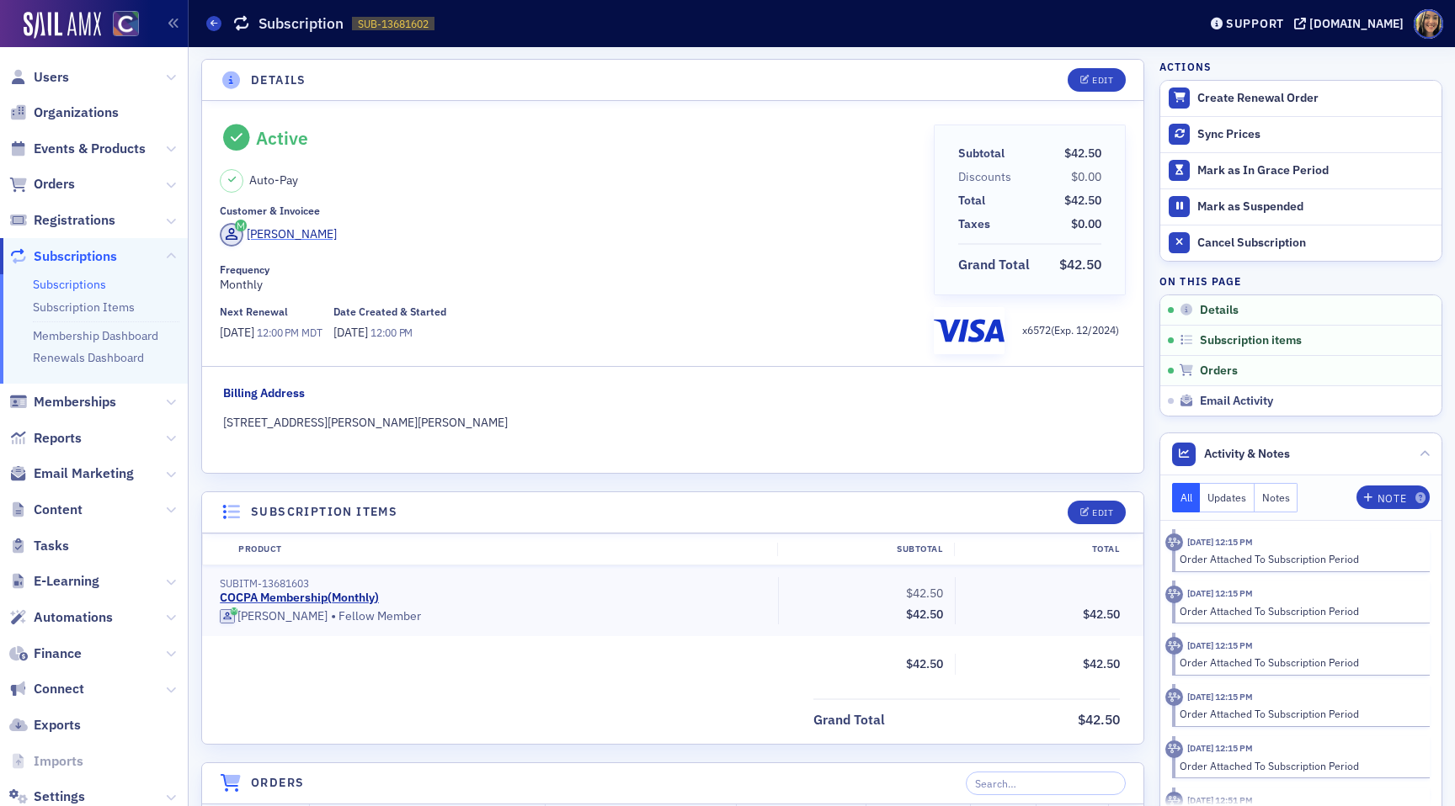
click at [282, 232] on div "Mark Lathrop" at bounding box center [292, 235] width 90 height 18
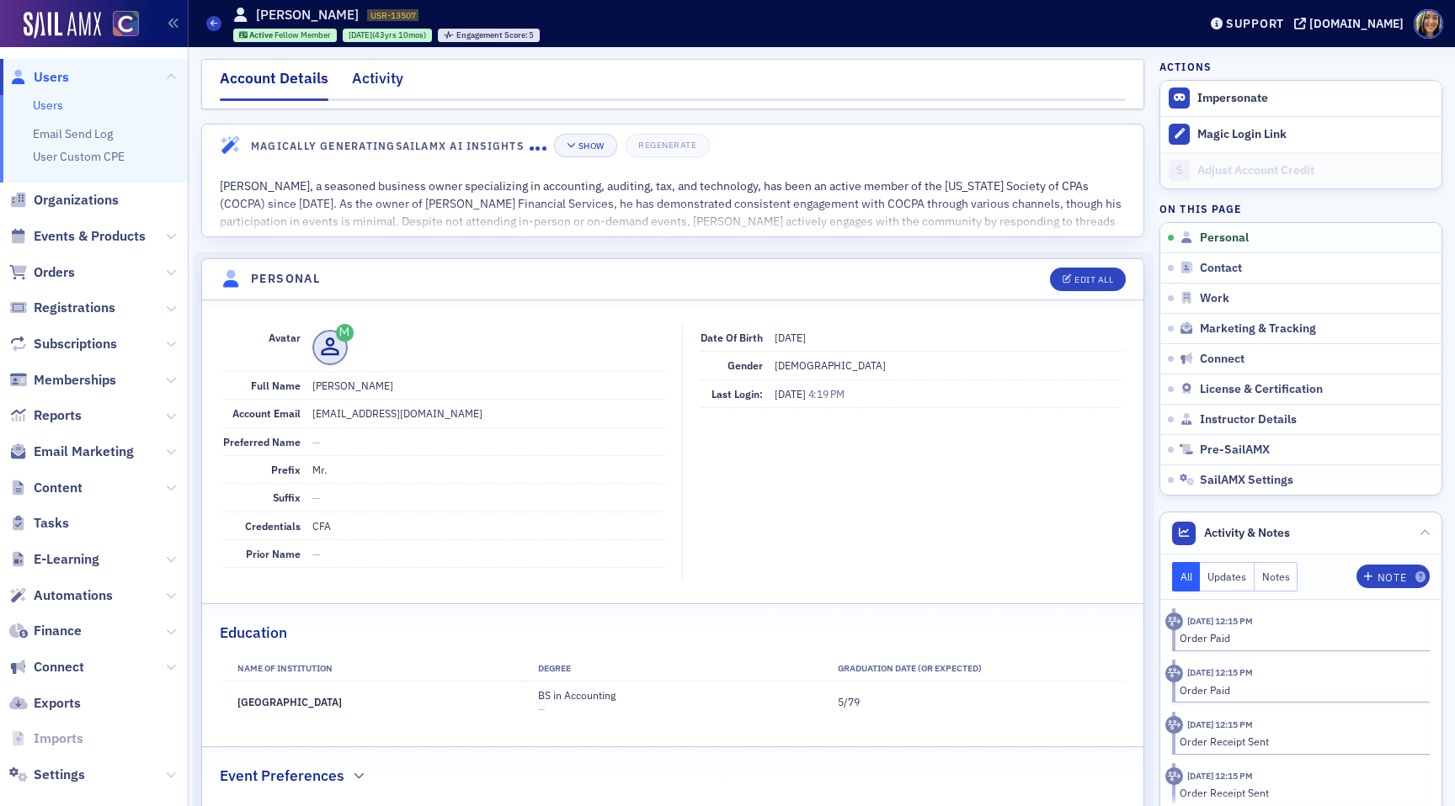
click at [393, 85] on div "Activity" at bounding box center [377, 82] width 51 height 31
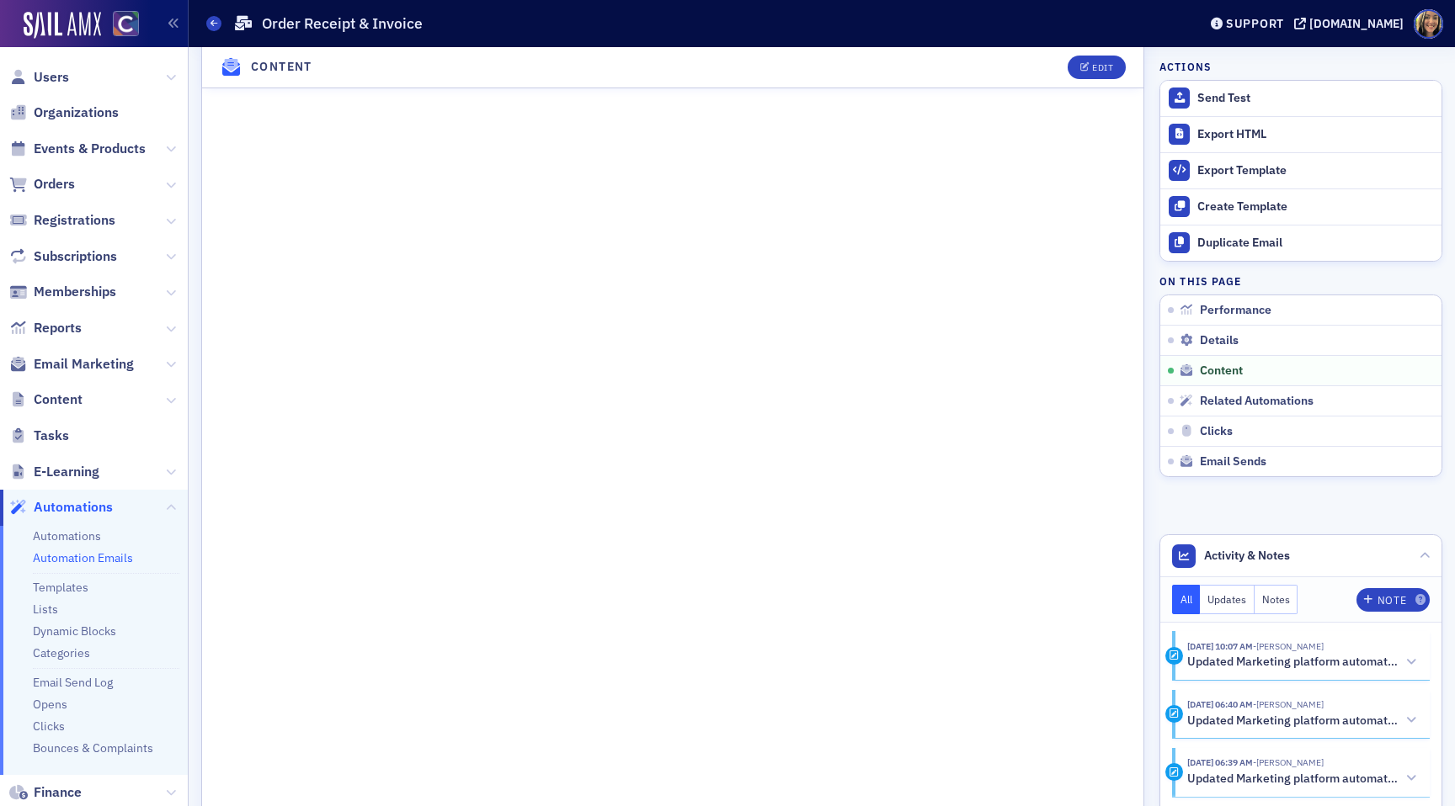
scroll to position [824, 0]
